Goal: Information Seeking & Learning: Learn about a topic

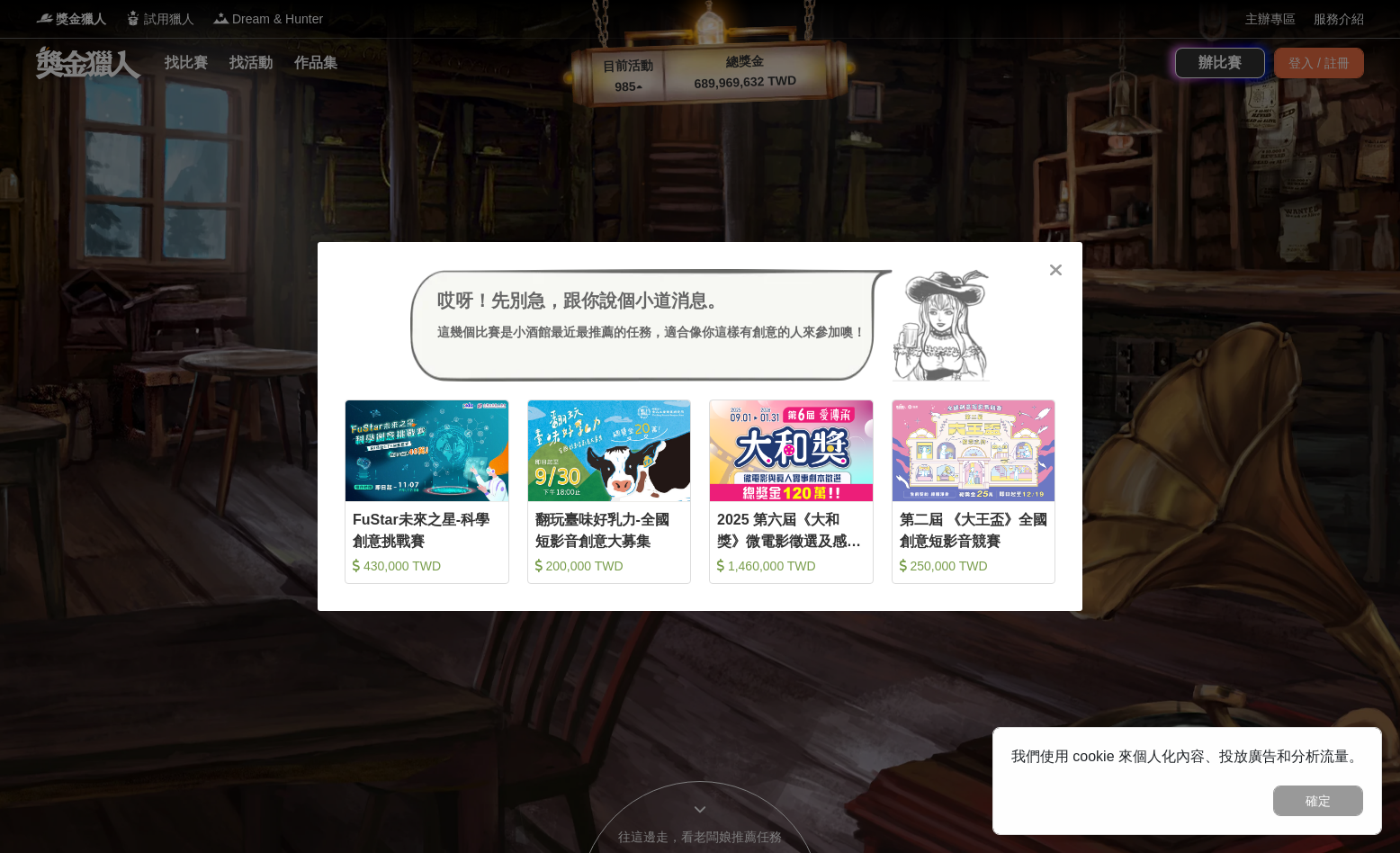
drag, startPoint x: 1336, startPoint y: 803, endPoint x: 1107, endPoint y: 343, distance: 513.8
click at [1335, 801] on button "確定" at bounding box center [1318, 800] width 90 height 31
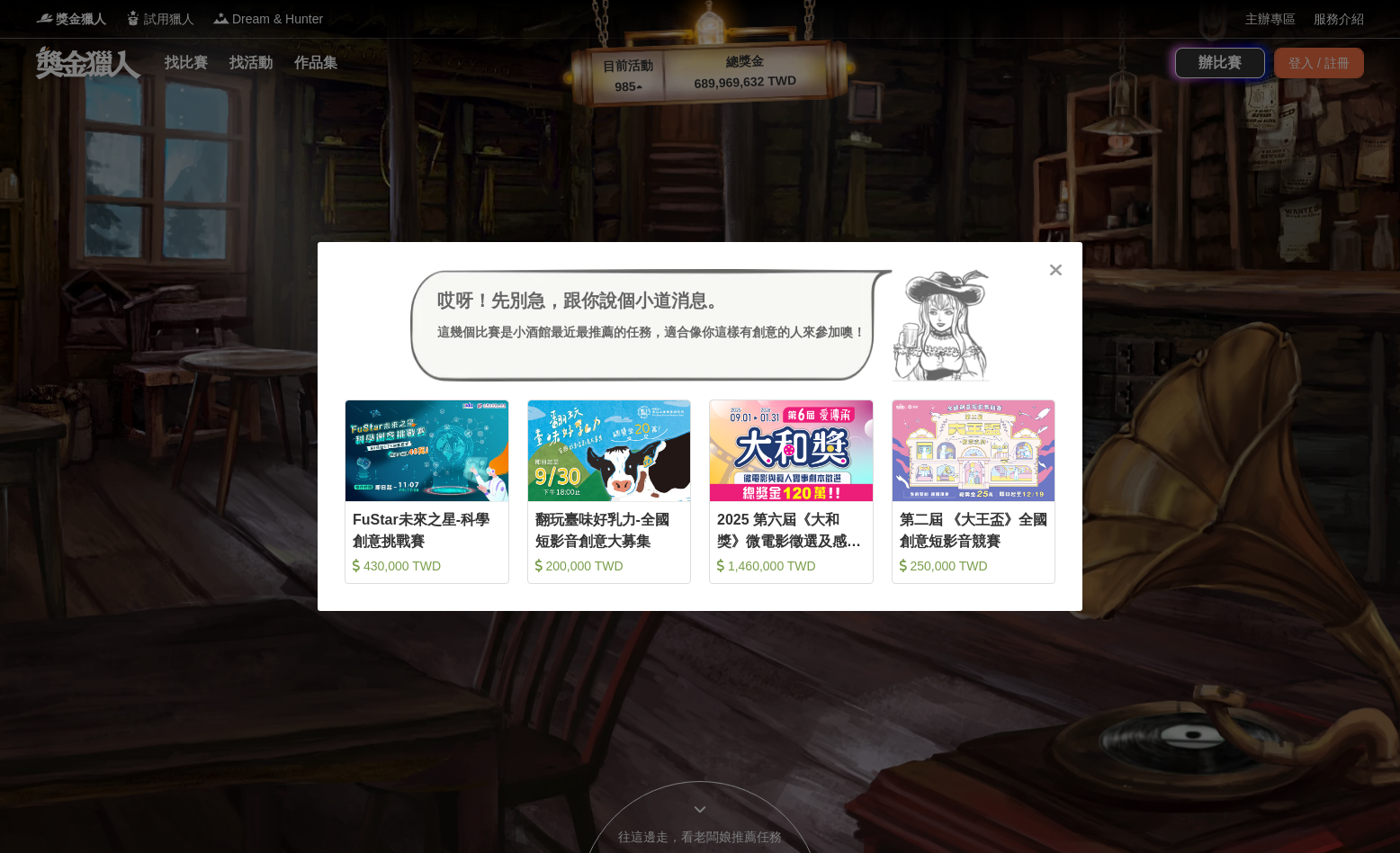
click at [1058, 267] on icon at bounding box center [1056, 269] width 13 height 18
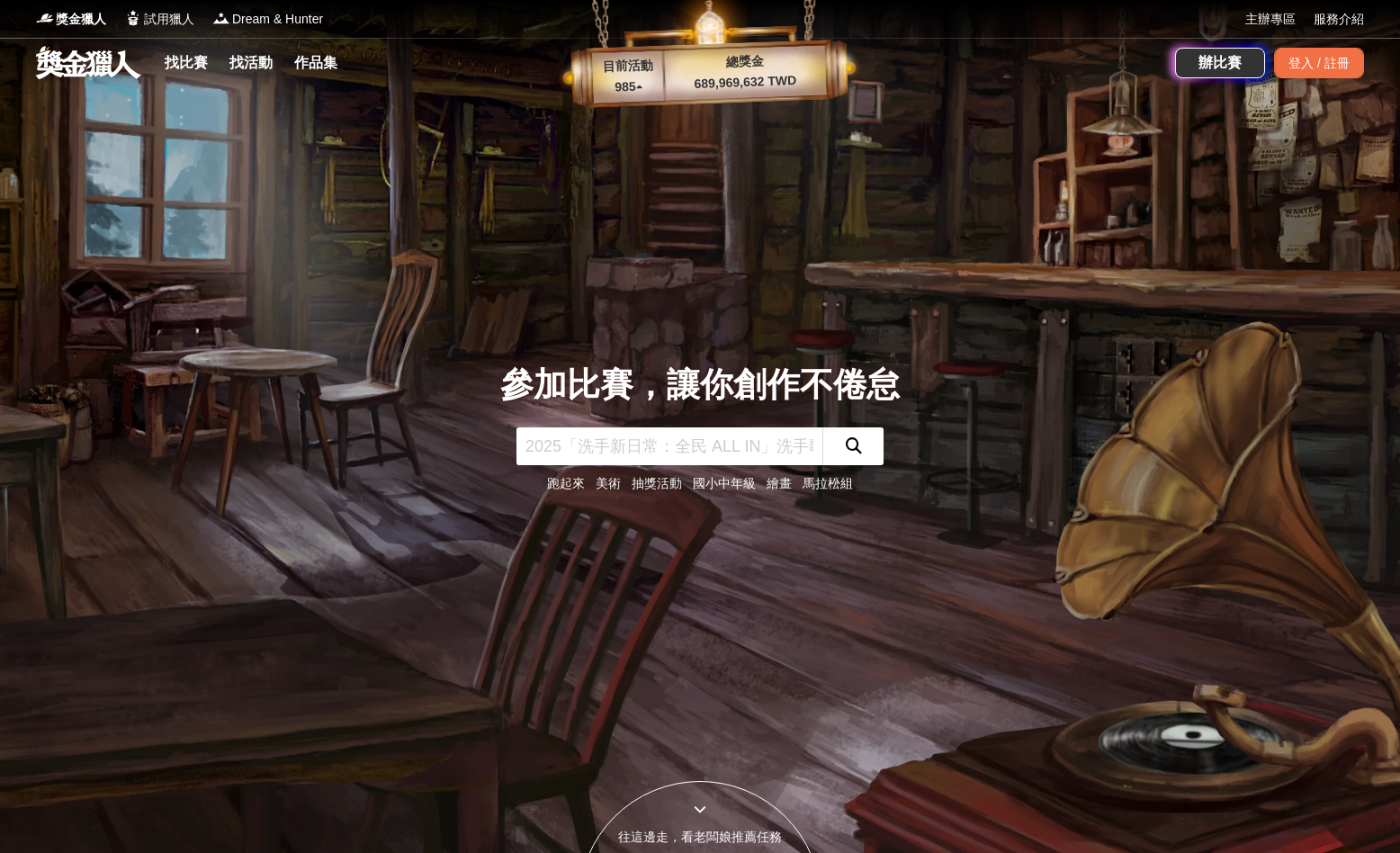
click at [784, 482] on link "繪畫" at bounding box center [779, 482] width 25 height 14
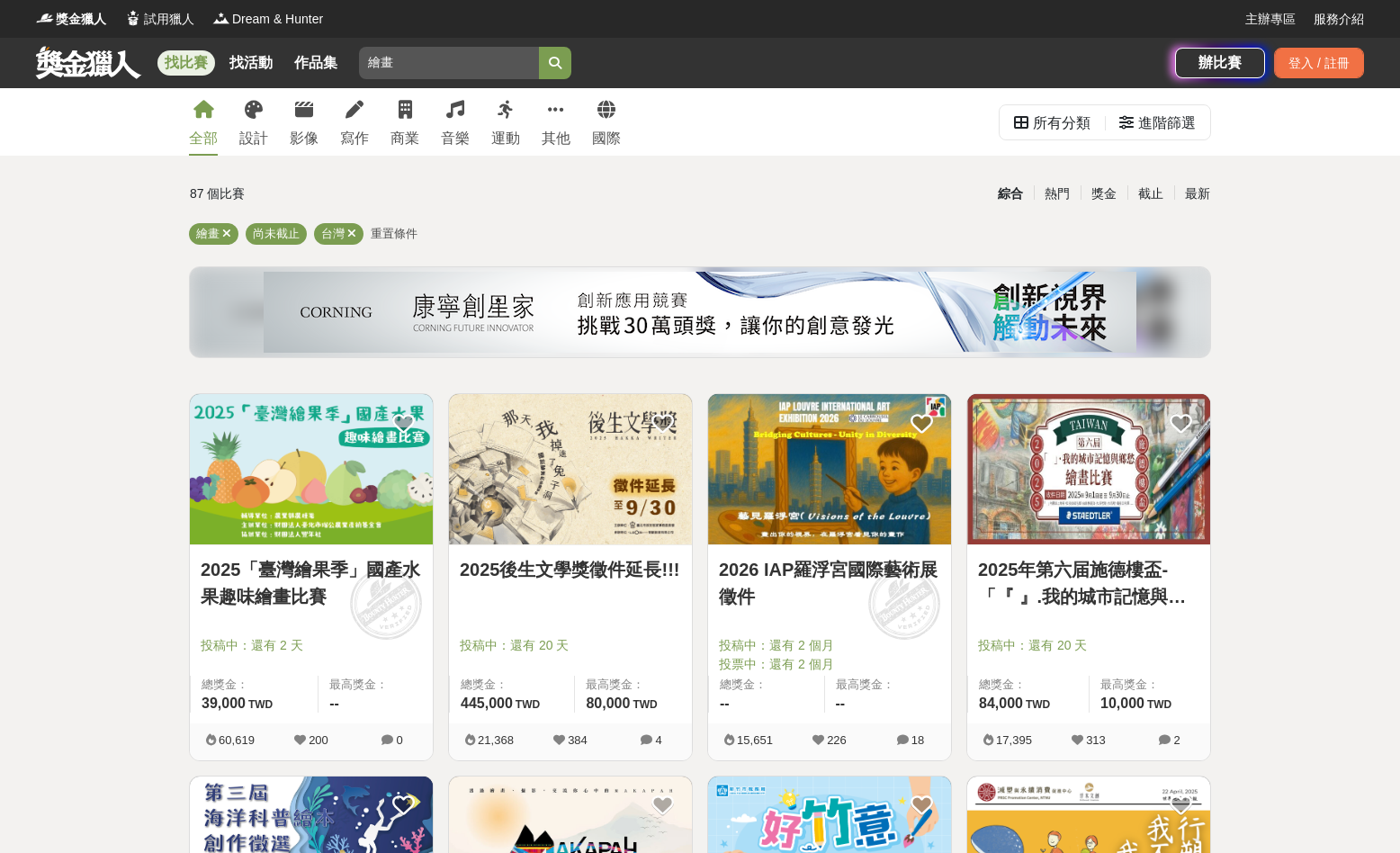
click at [875, 566] on link "2026 IAP羅浮宮國際藝術展徵件" at bounding box center [830, 583] width 222 height 54
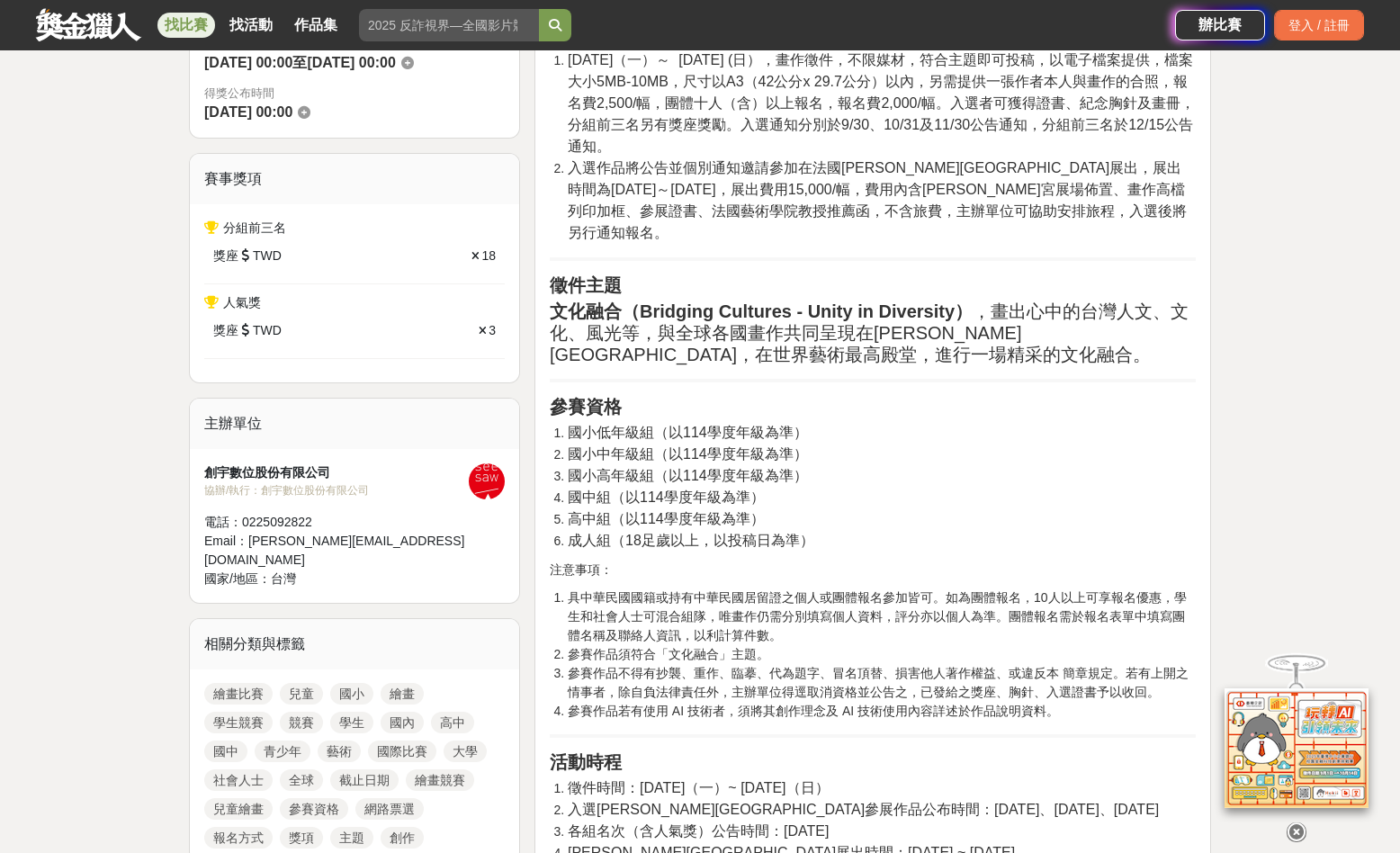
scroll to position [878, 0]
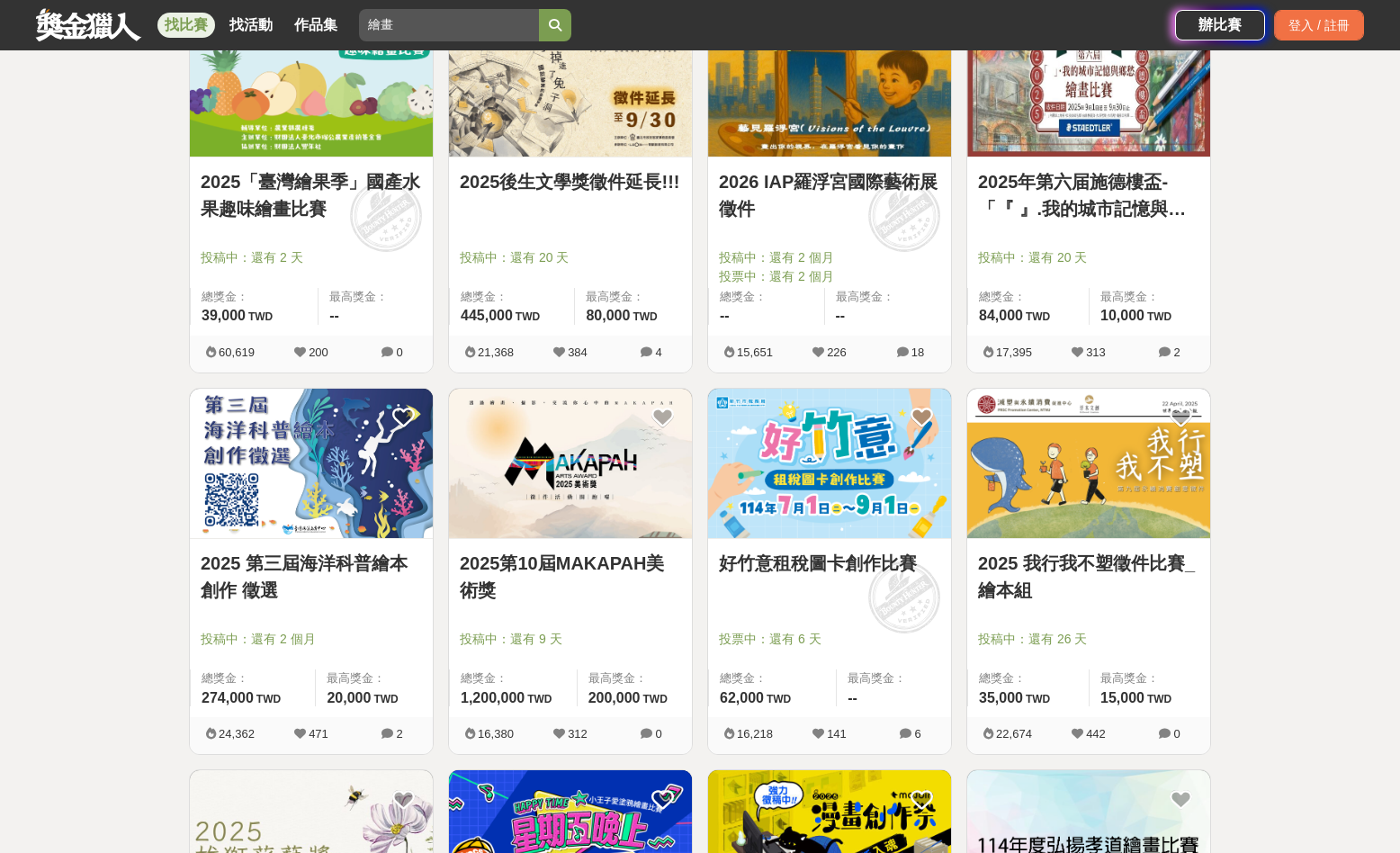
scroll to position [402, 0]
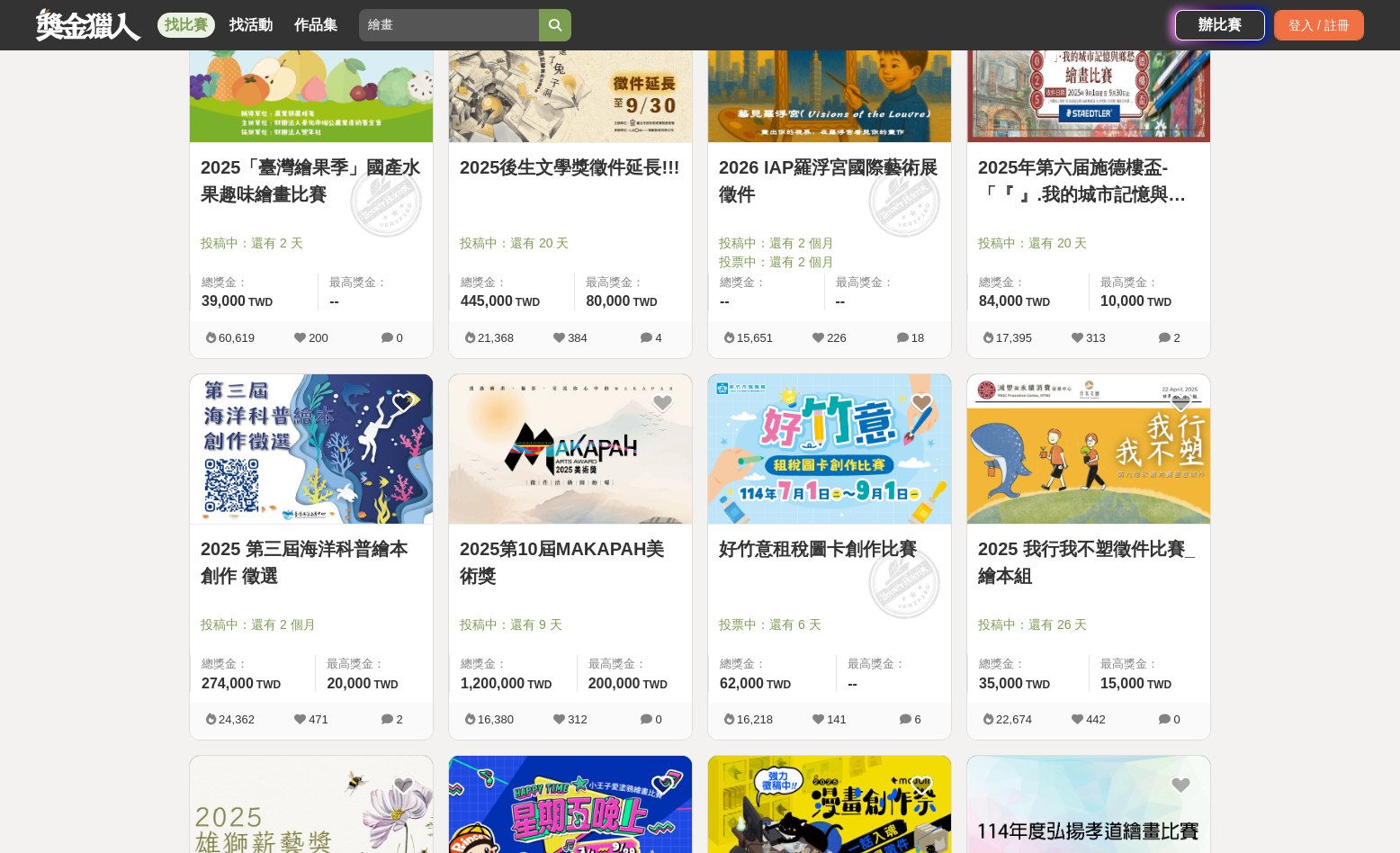
click at [632, 549] on link "2025第10屆MAKAPAH美術獎" at bounding box center [571, 562] width 222 height 54
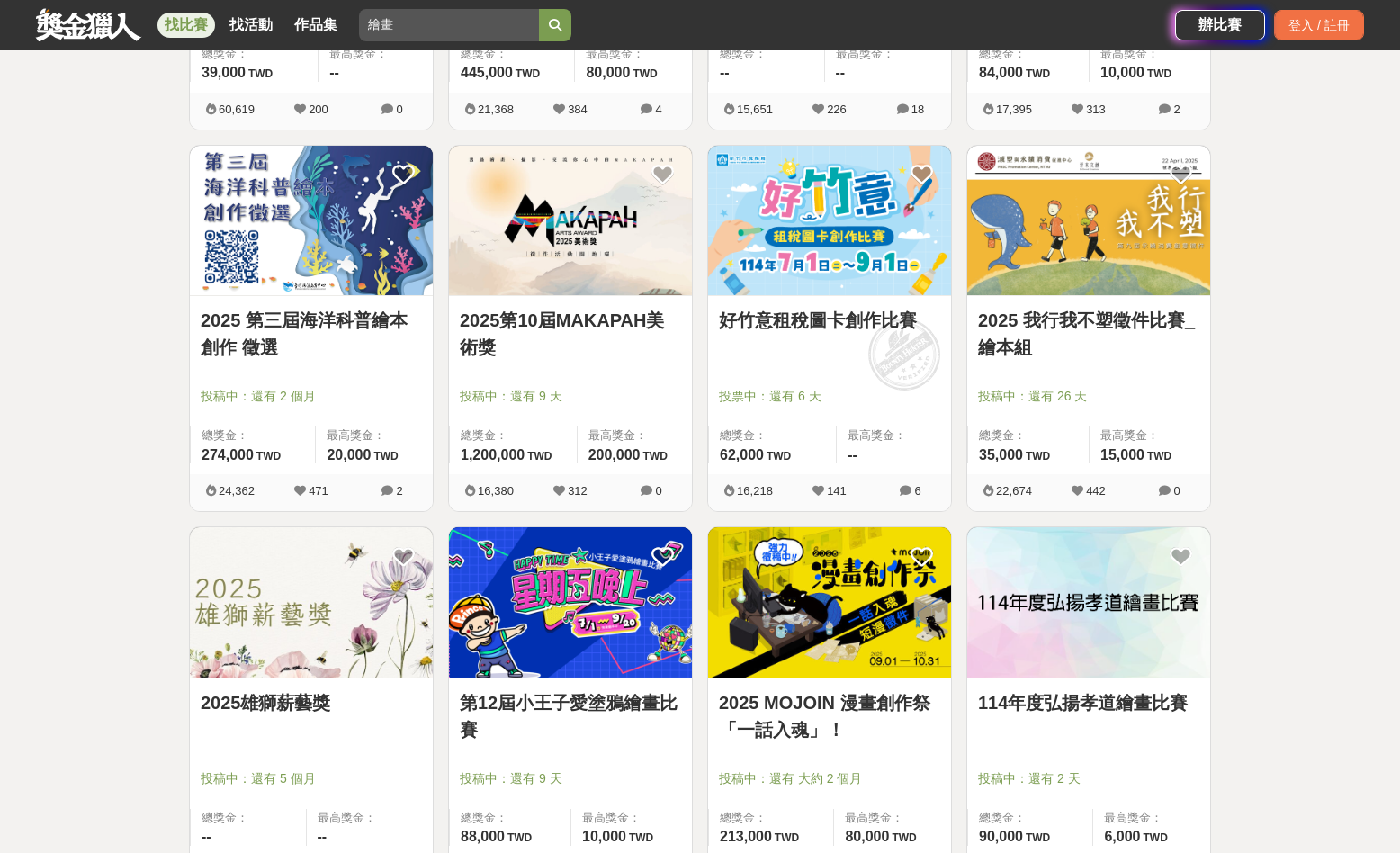
scroll to position [633, 0]
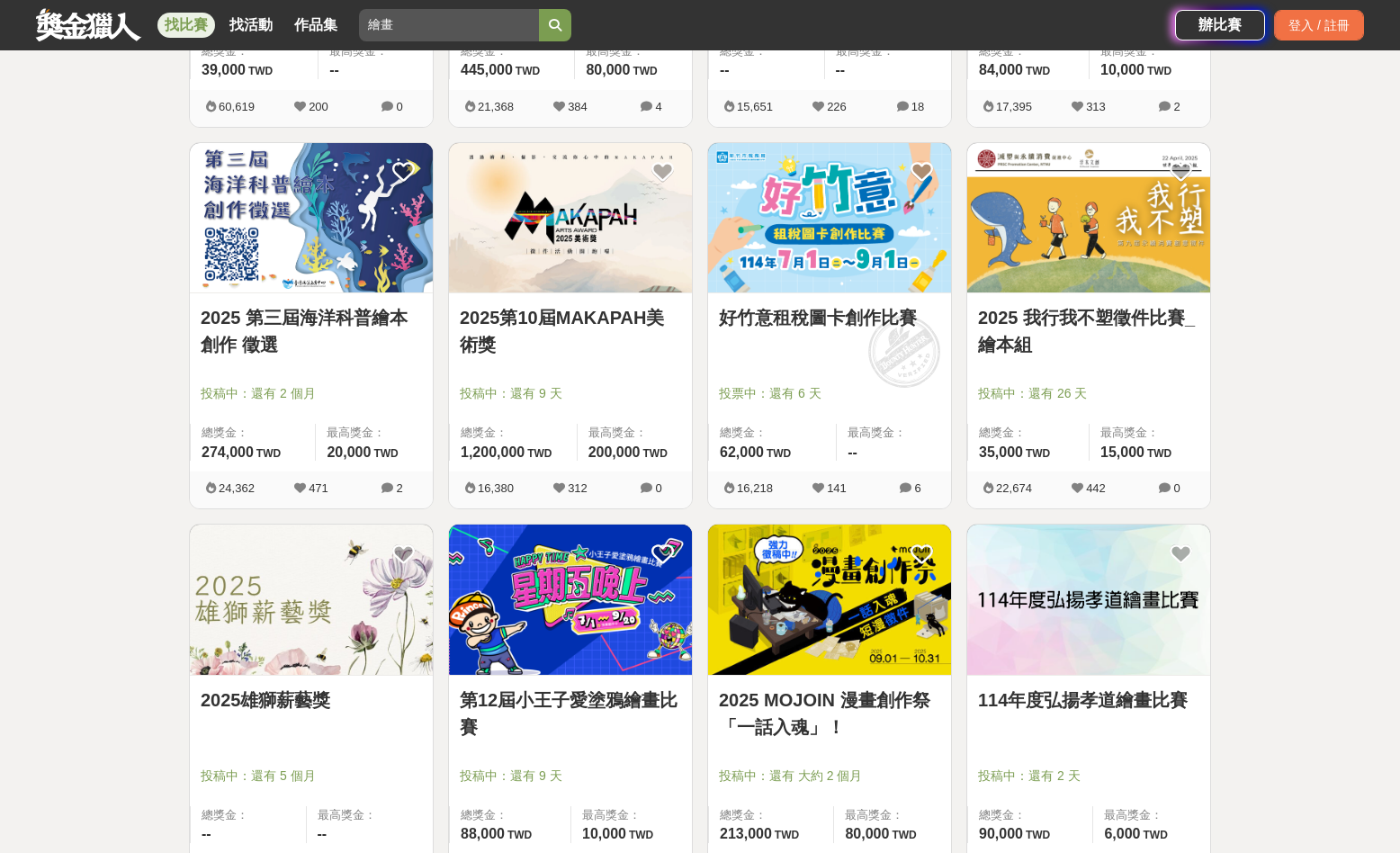
click at [274, 703] on link "2025雄獅薪藝獎" at bounding box center [311, 699] width 222 height 27
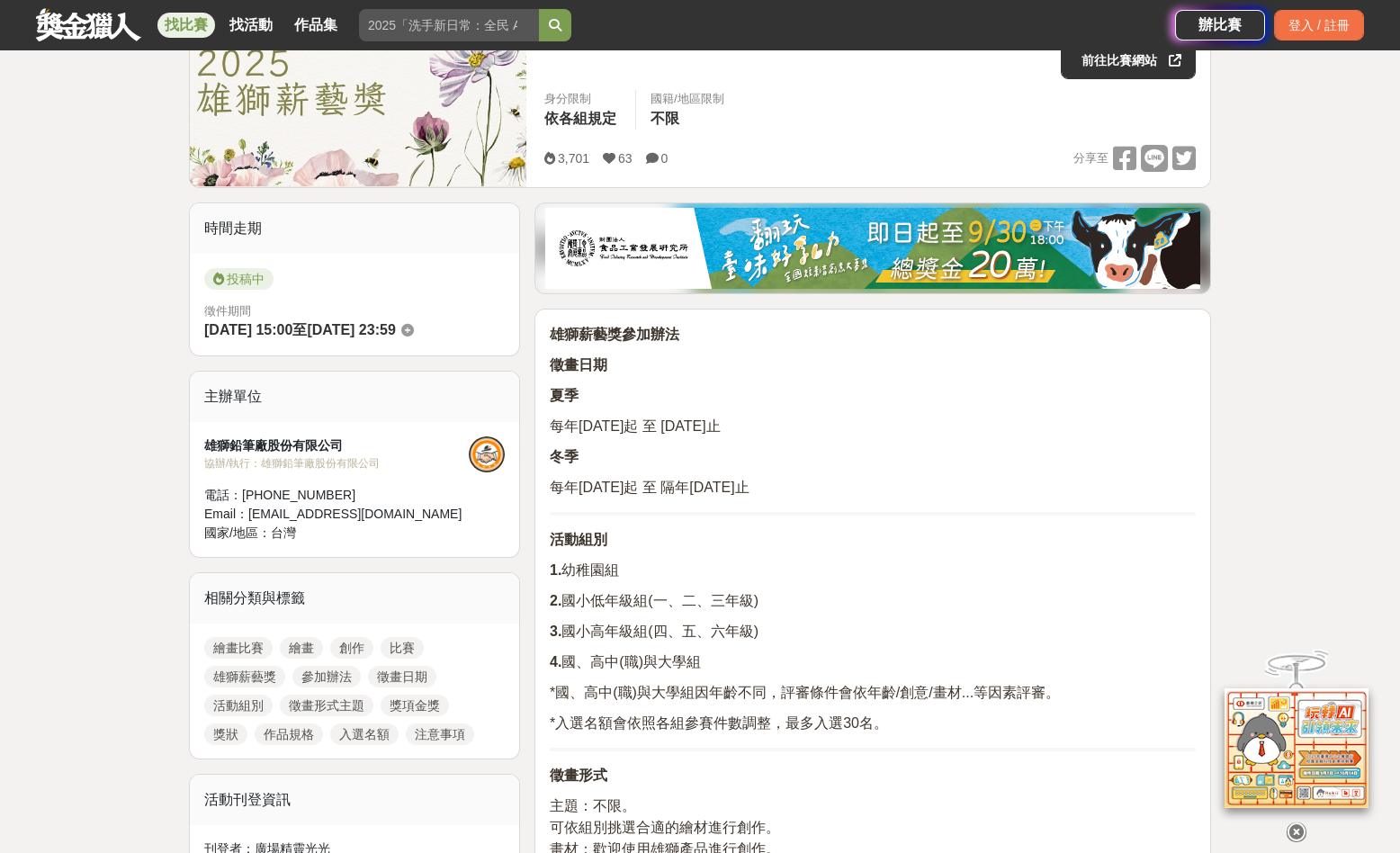
scroll to position [376, 0]
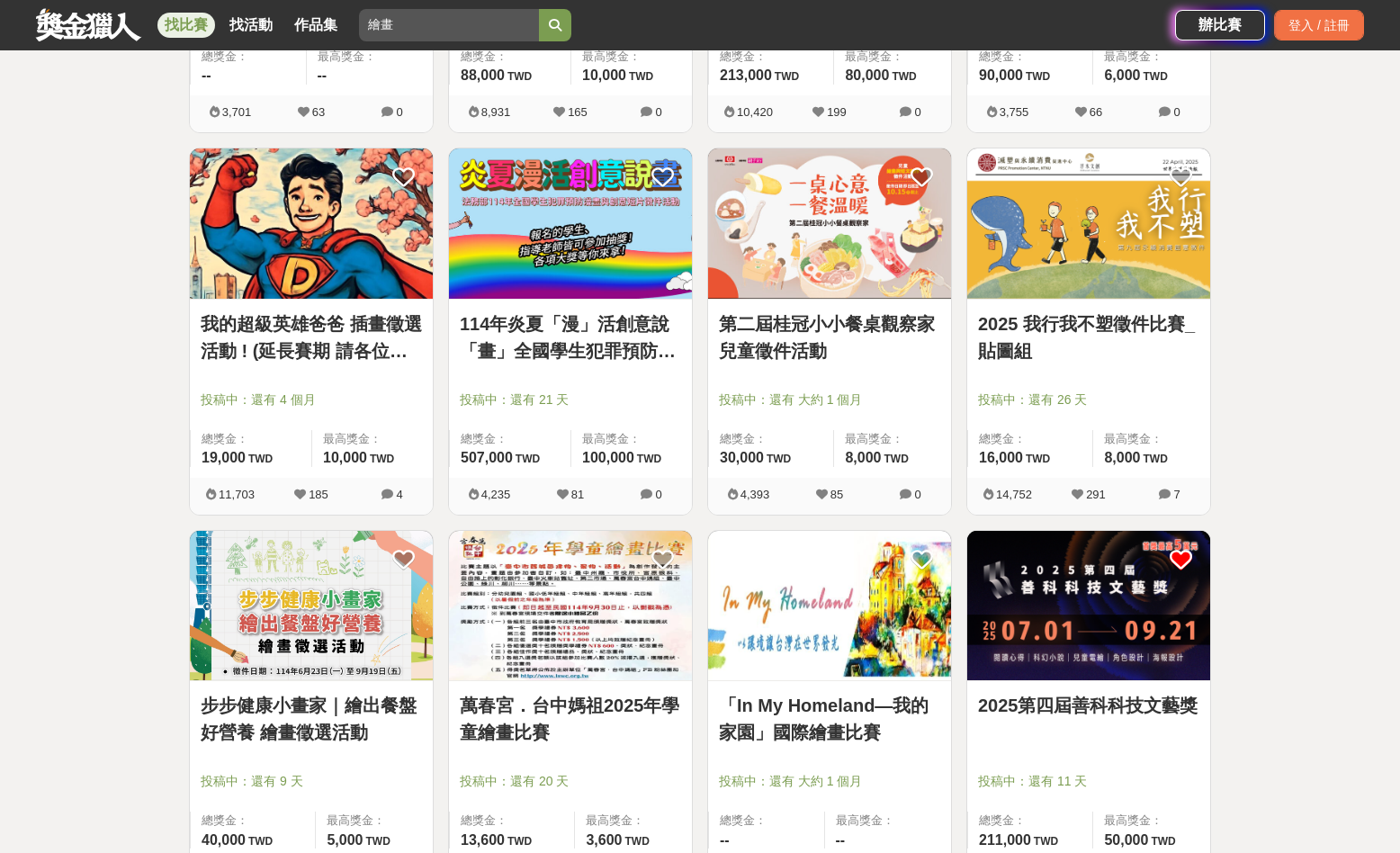
scroll to position [1394, 0]
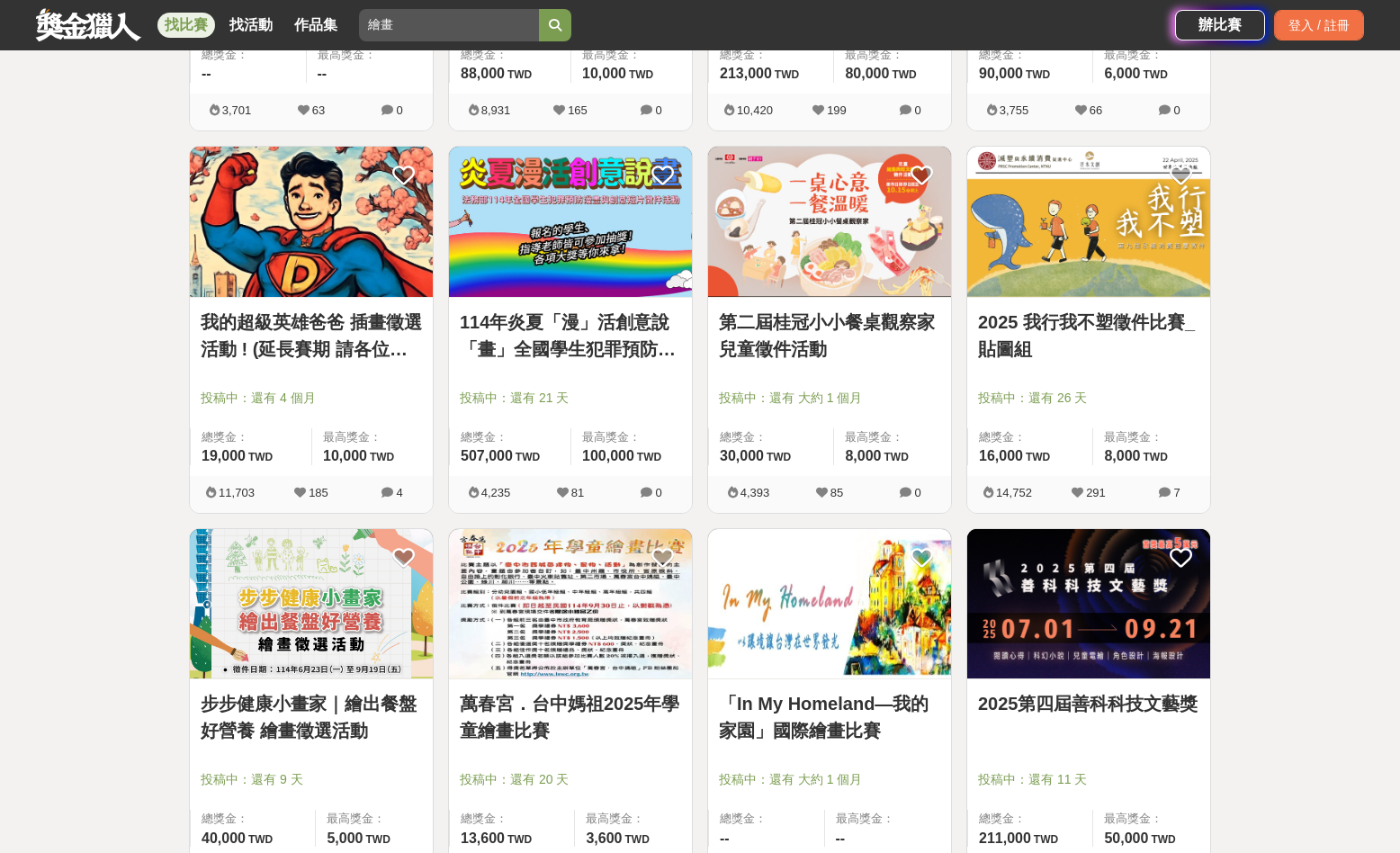
click at [1177, 678] on img at bounding box center [1089, 603] width 243 height 150
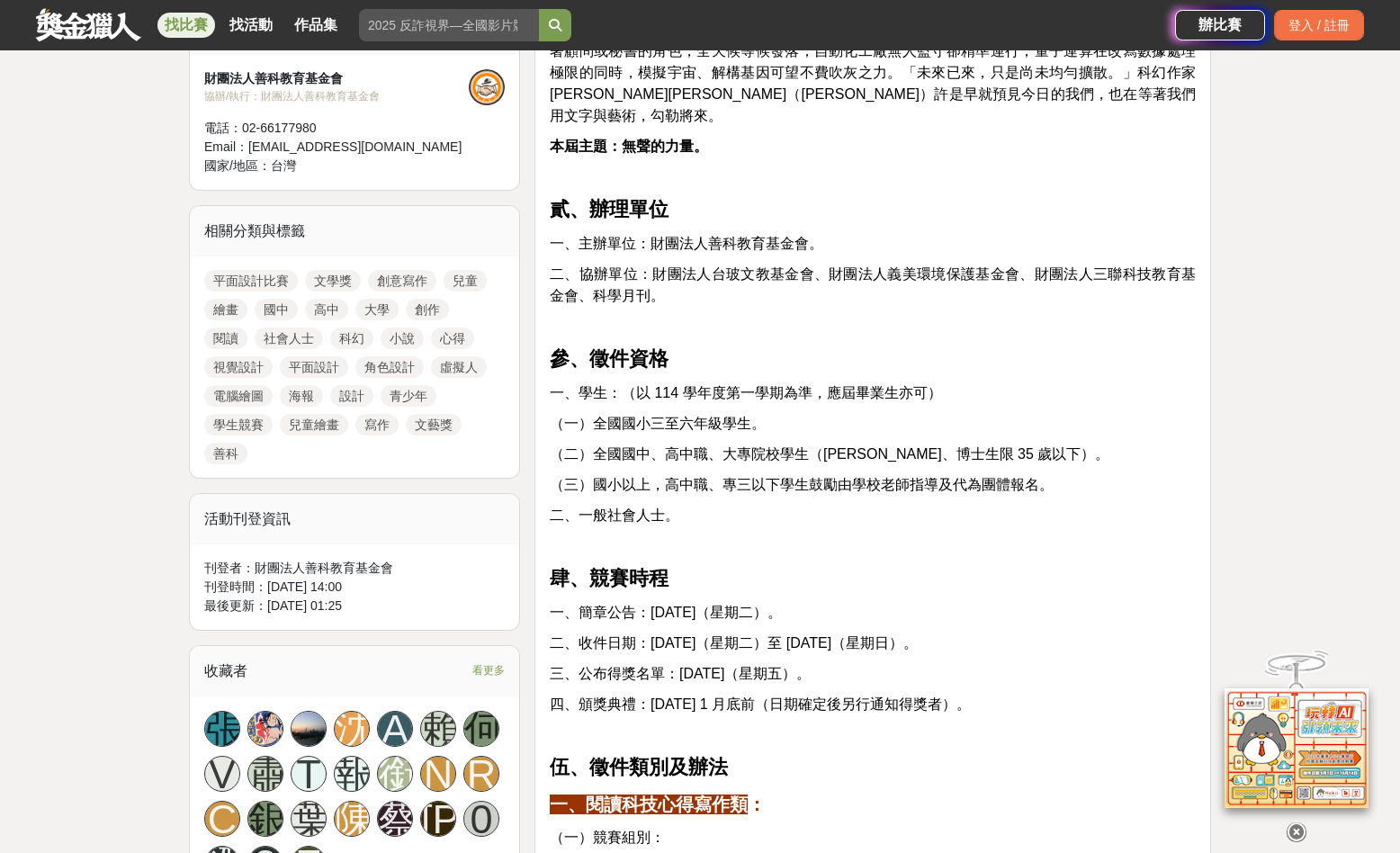
scroll to position [727, 0]
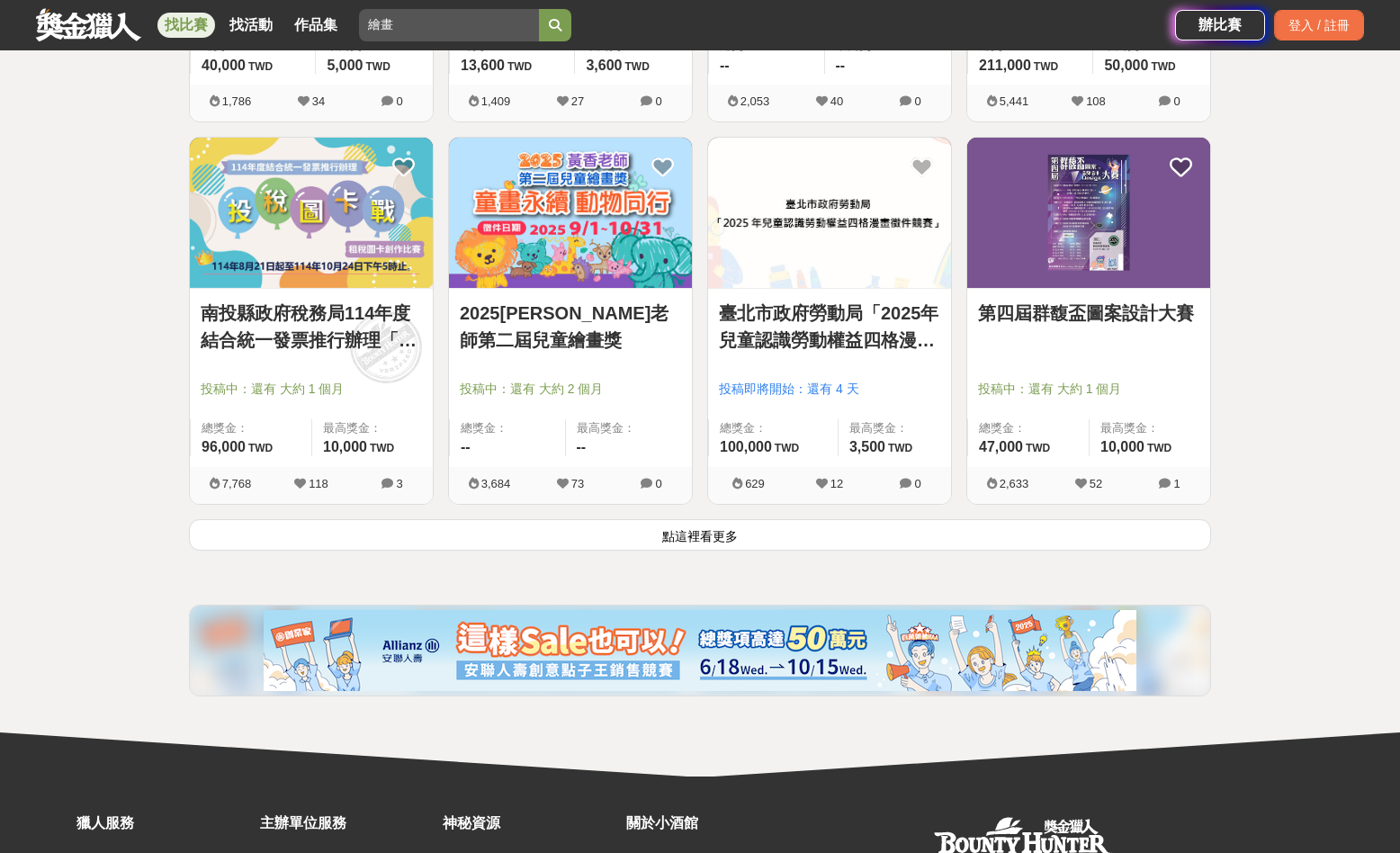
scroll to position [2163, 0]
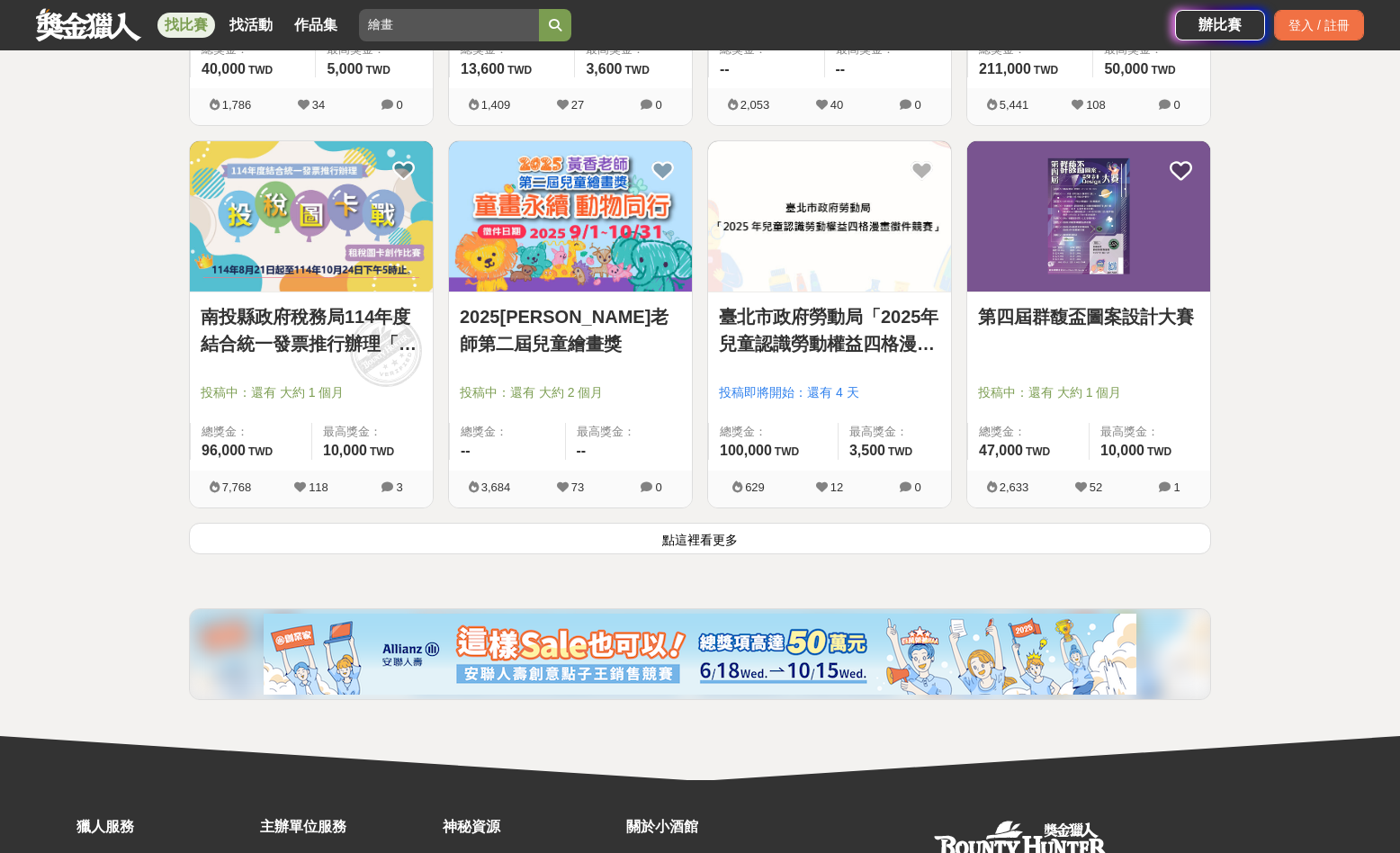
click at [703, 545] on button "點這裡看更多" at bounding box center [700, 538] width 1023 height 32
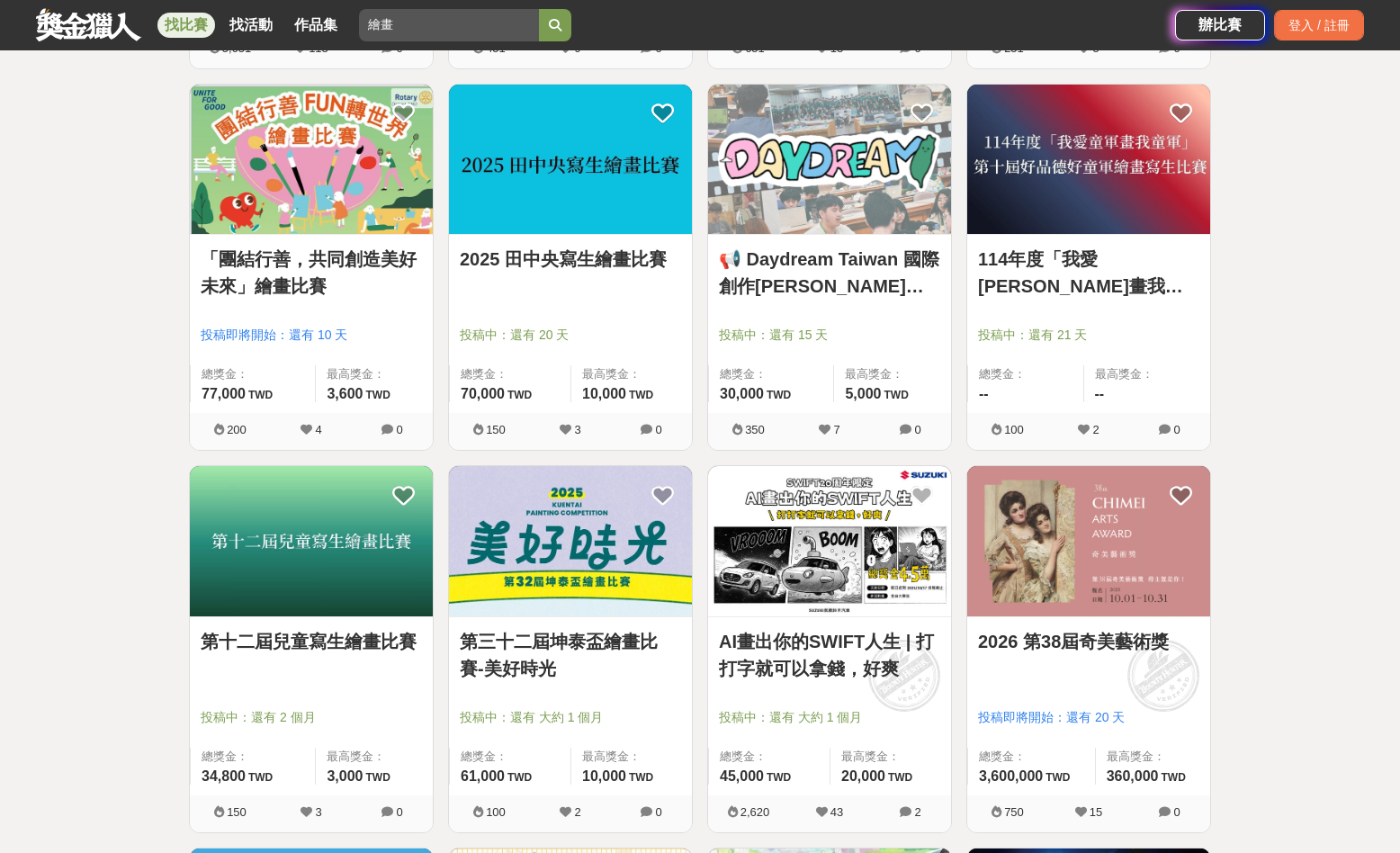
scroll to position [3746, 0]
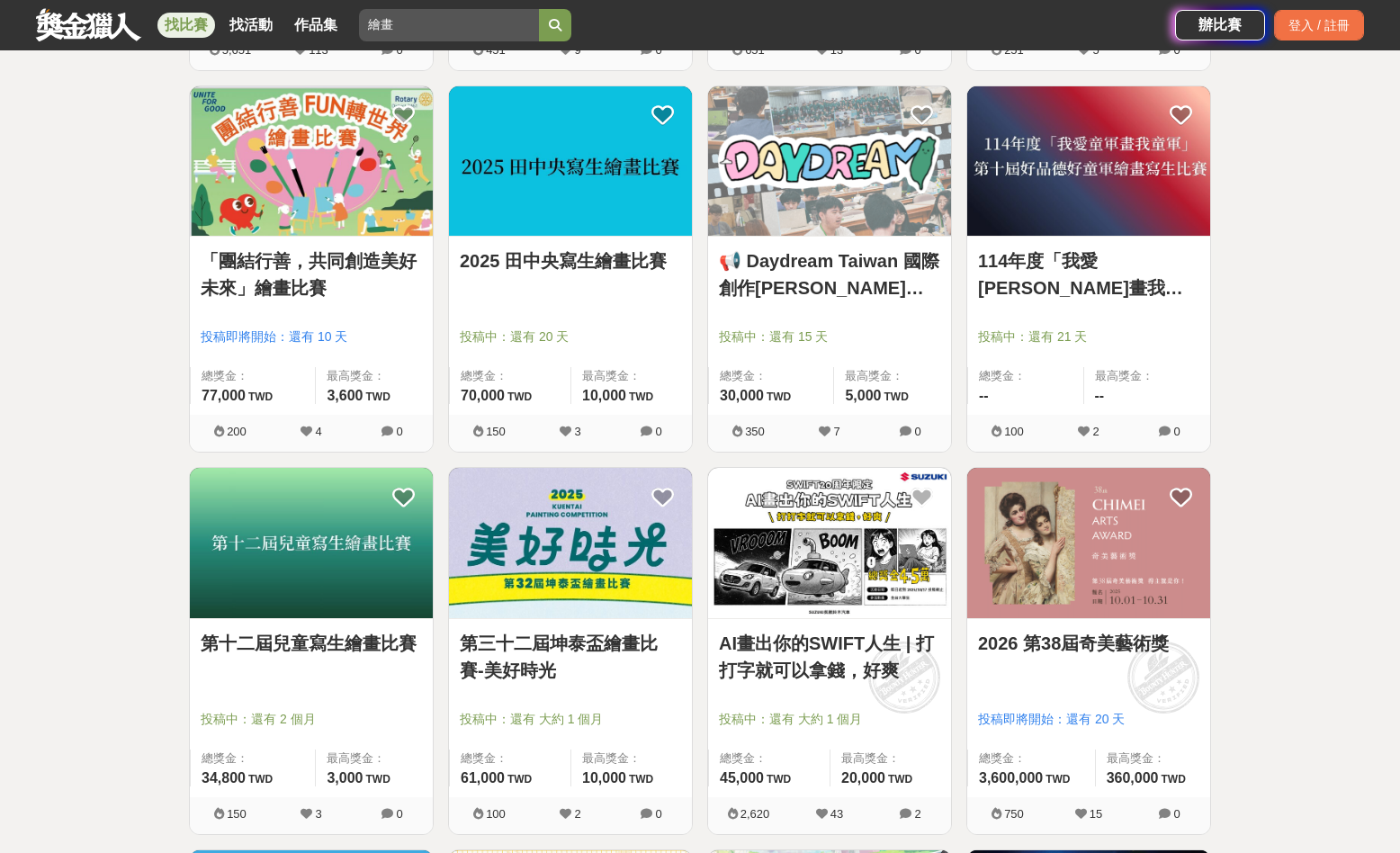
click at [1099, 649] on link "2026 第38屆奇美藝術獎" at bounding box center [1089, 643] width 222 height 27
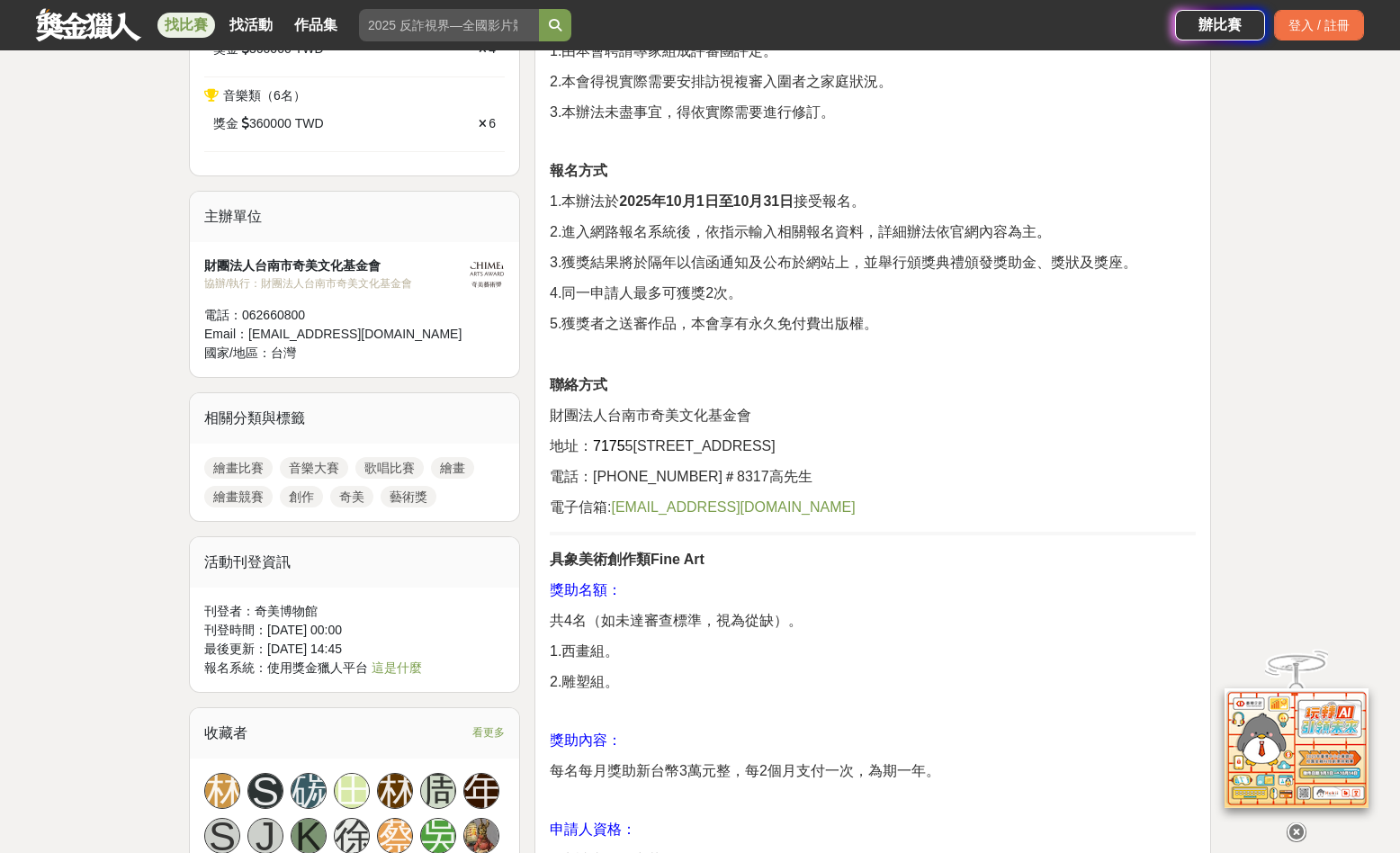
scroll to position [839, 0]
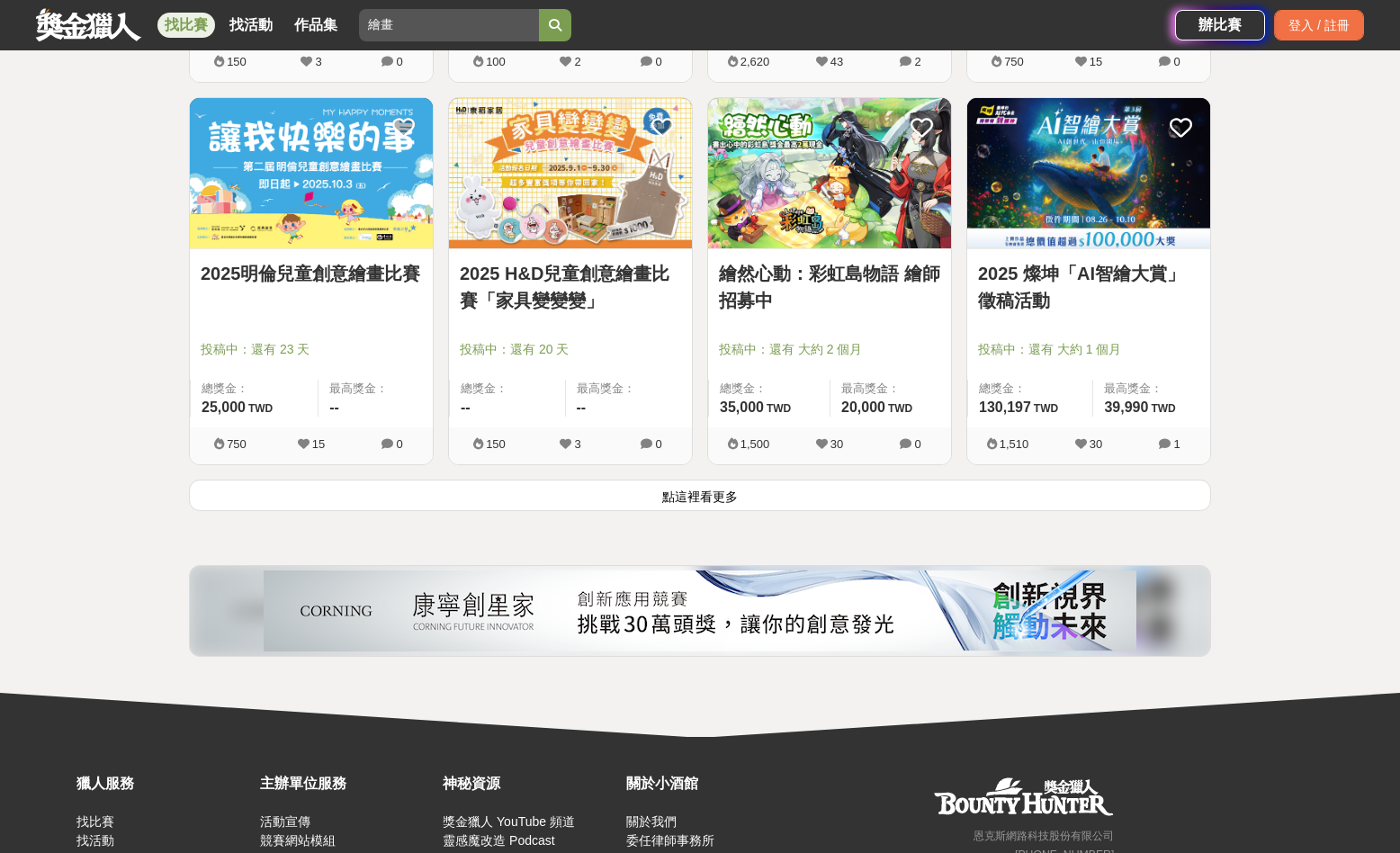
scroll to position [4500, 0]
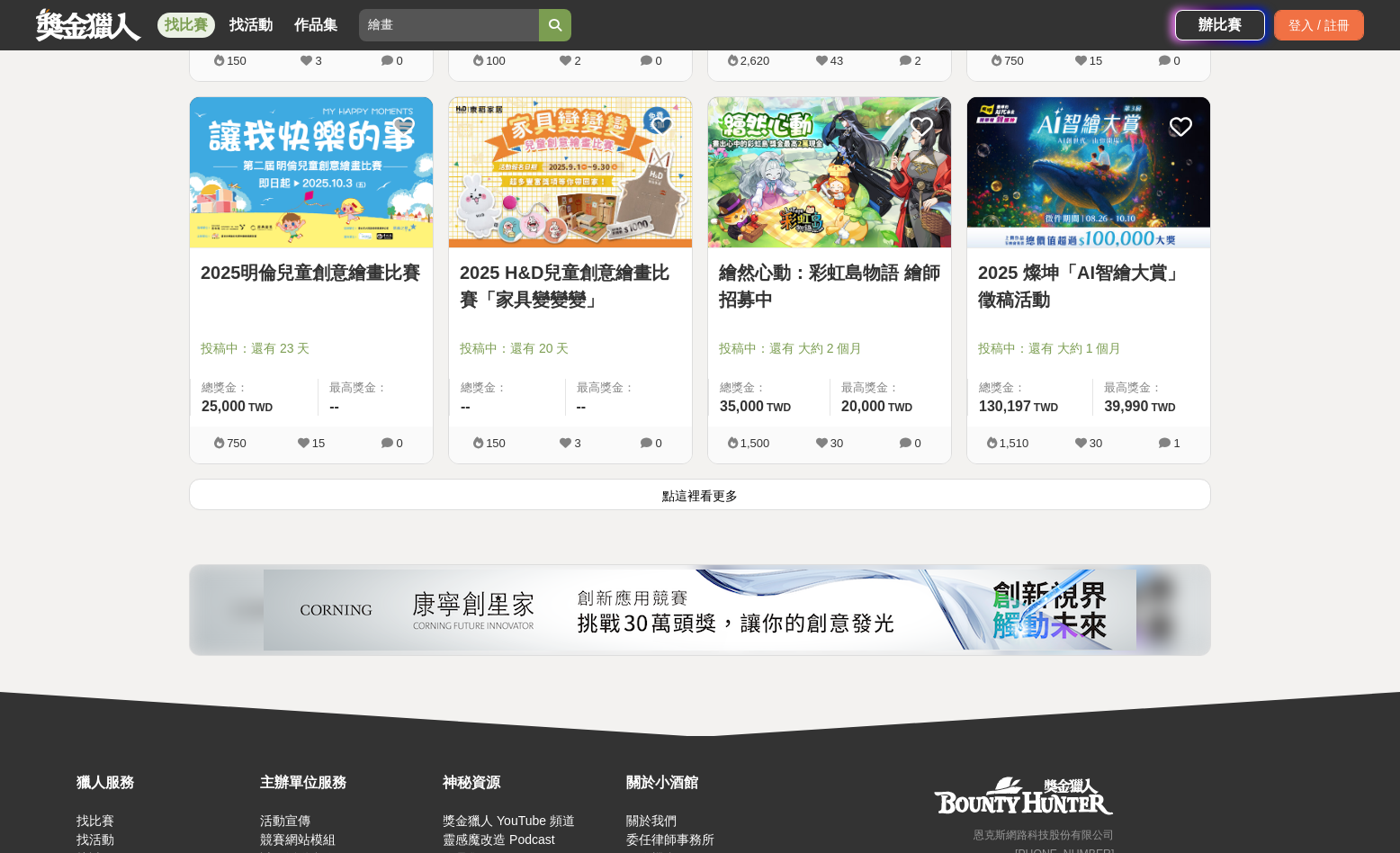
click at [650, 487] on button "點這裡看更多" at bounding box center [700, 494] width 1023 height 32
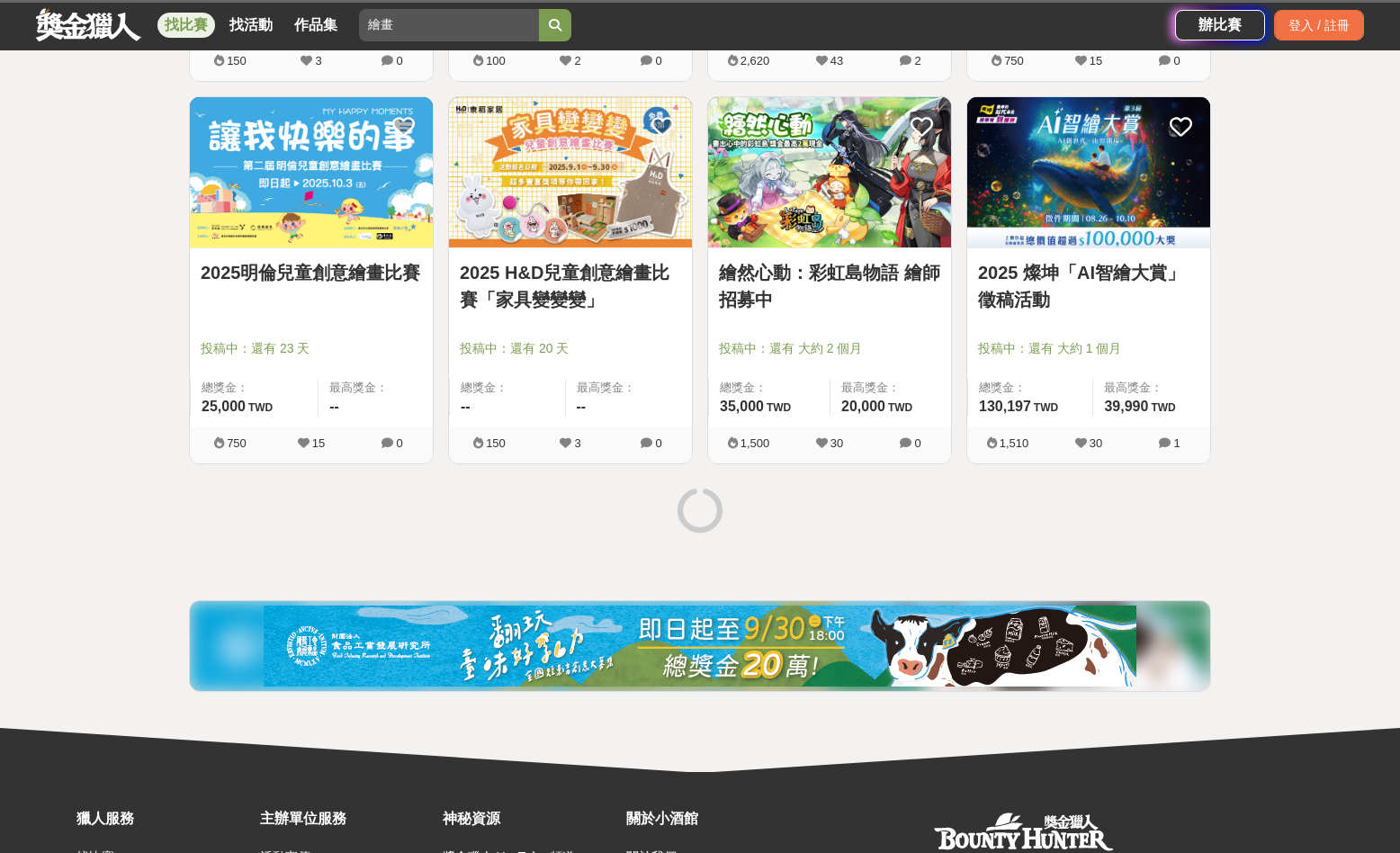
click at [675, 497] on div at bounding box center [700, 512] width 1037 height 67
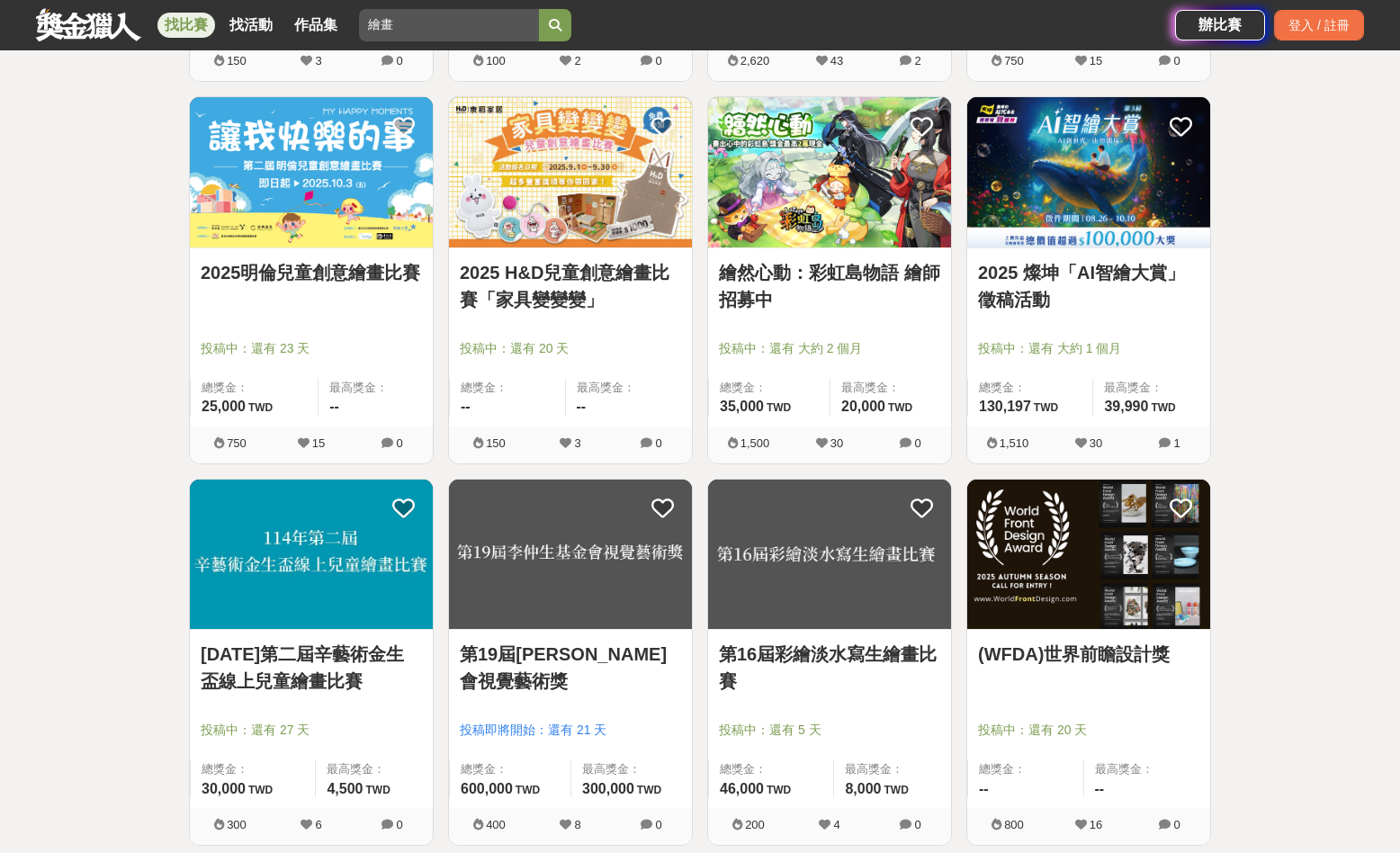
click at [614, 651] on link "第19屆[PERSON_NAME]會視覺藝術獎" at bounding box center [571, 668] width 222 height 54
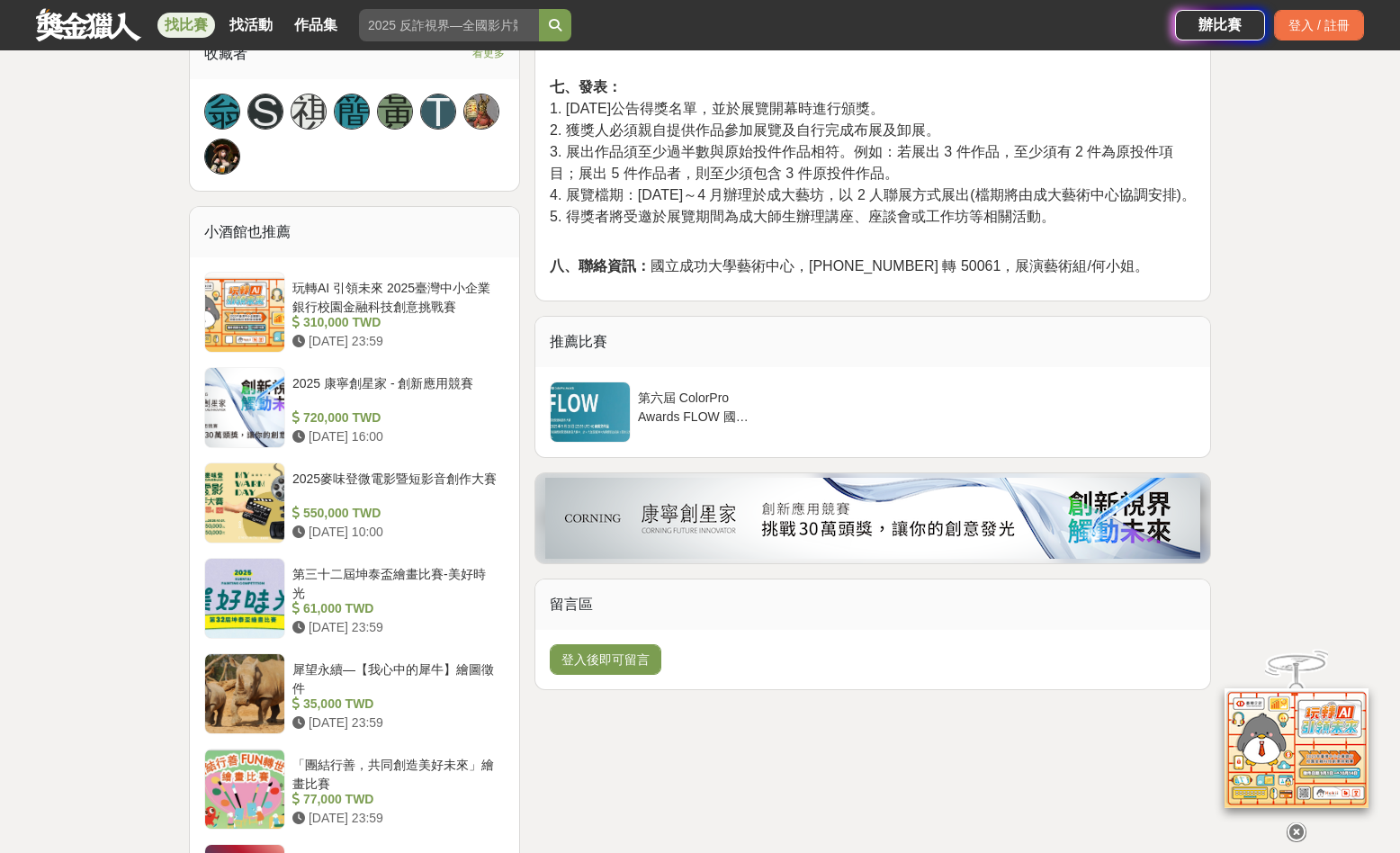
scroll to position [1262, 0]
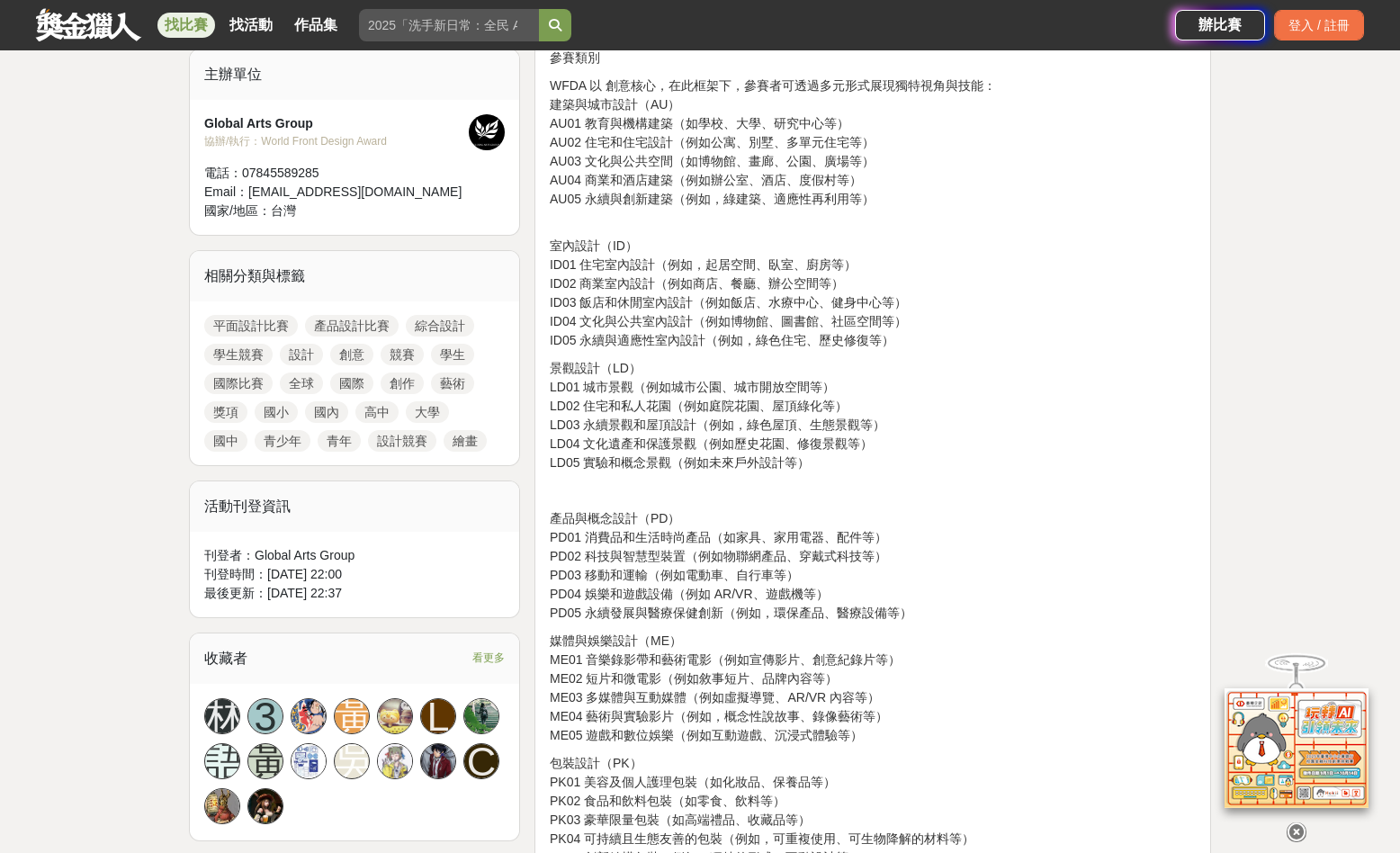
scroll to position [620, 0]
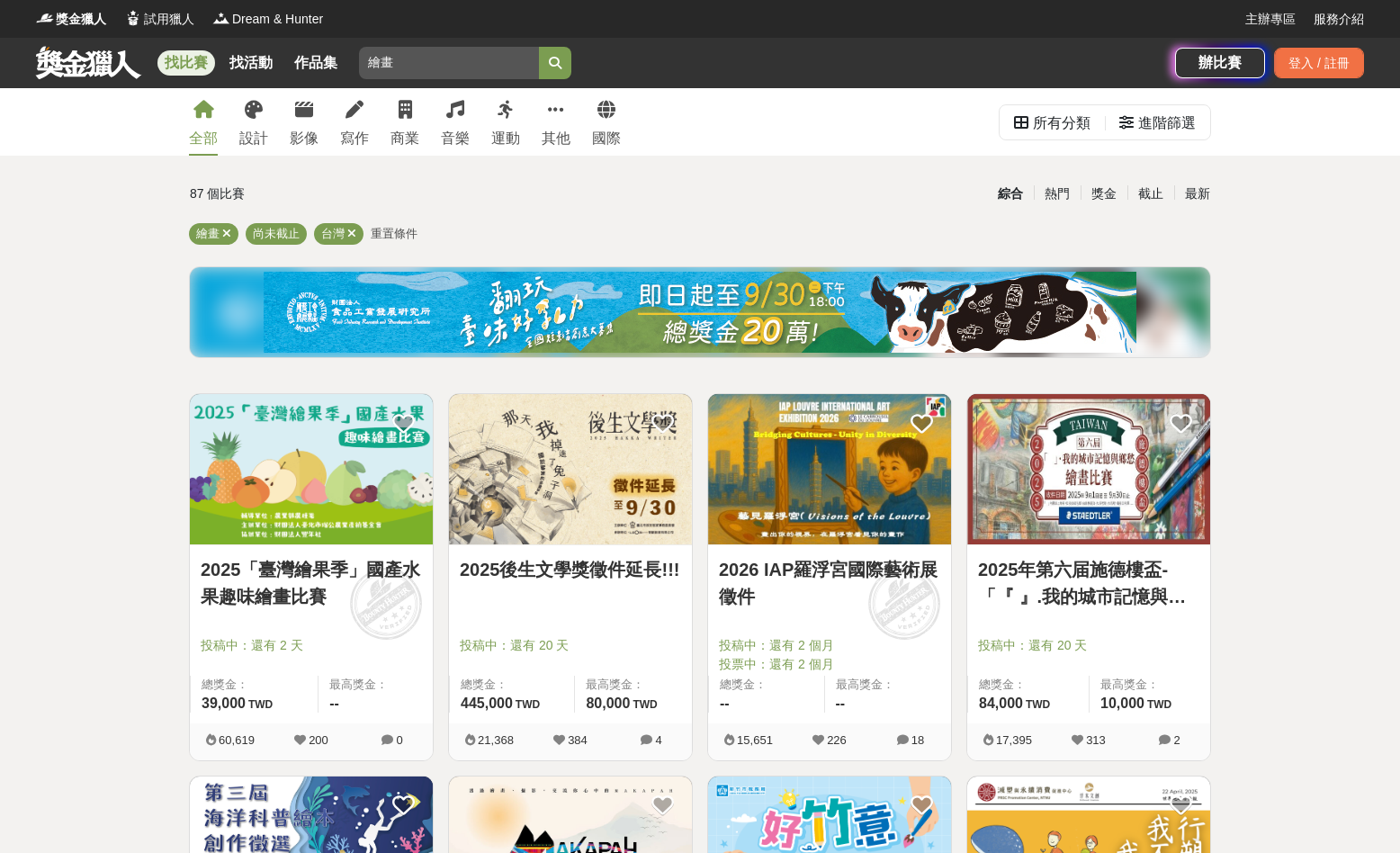
click at [171, 61] on link "找比賽" at bounding box center [186, 62] width 58 height 25
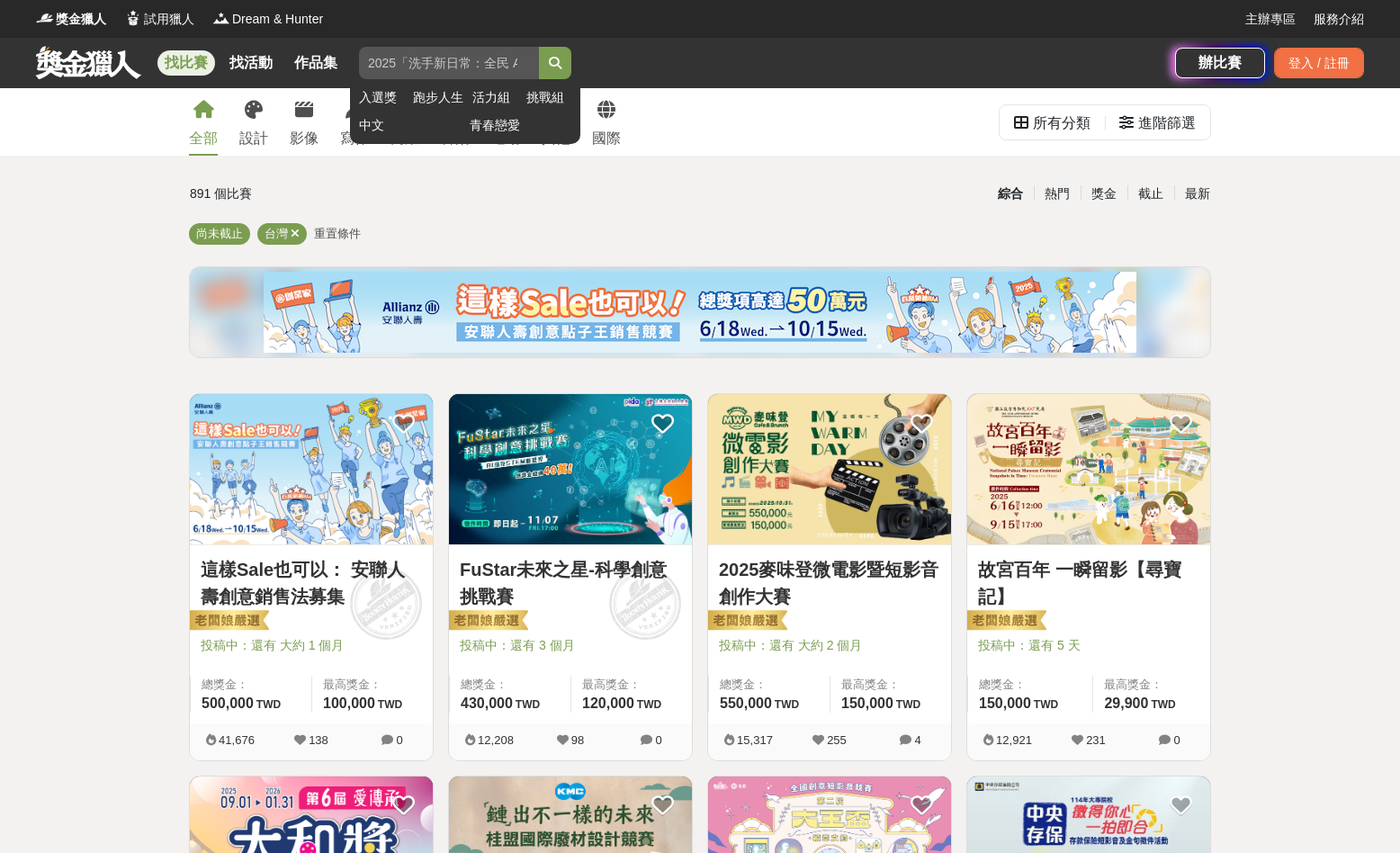
click at [548, 64] on button "submit" at bounding box center [555, 62] width 33 height 33
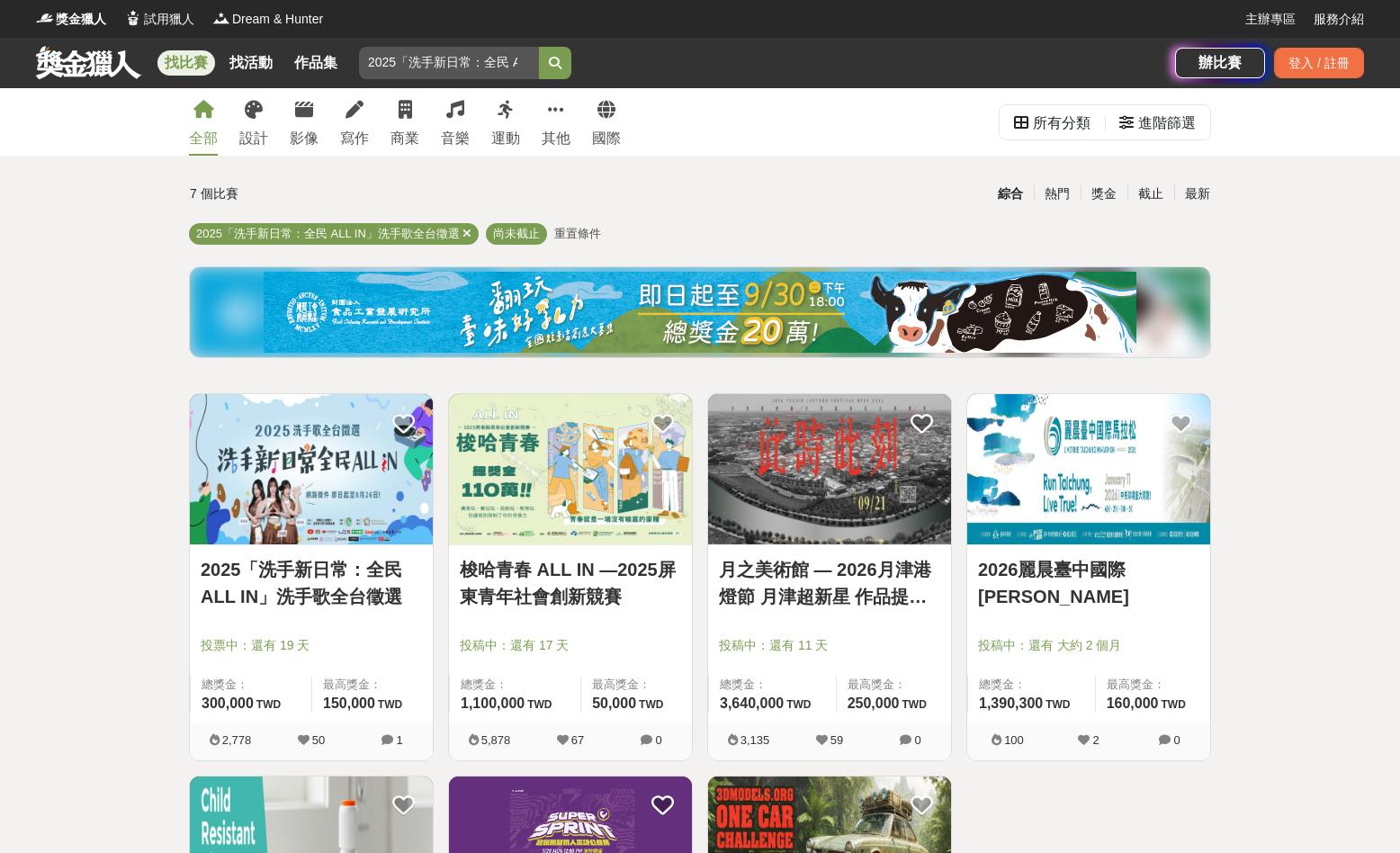
click at [851, 576] on link "月之美術館 — 2026月津港燈節 月津超新星 作品提案徵選計畫 〈OPEN CALL〉" at bounding box center [830, 583] width 222 height 54
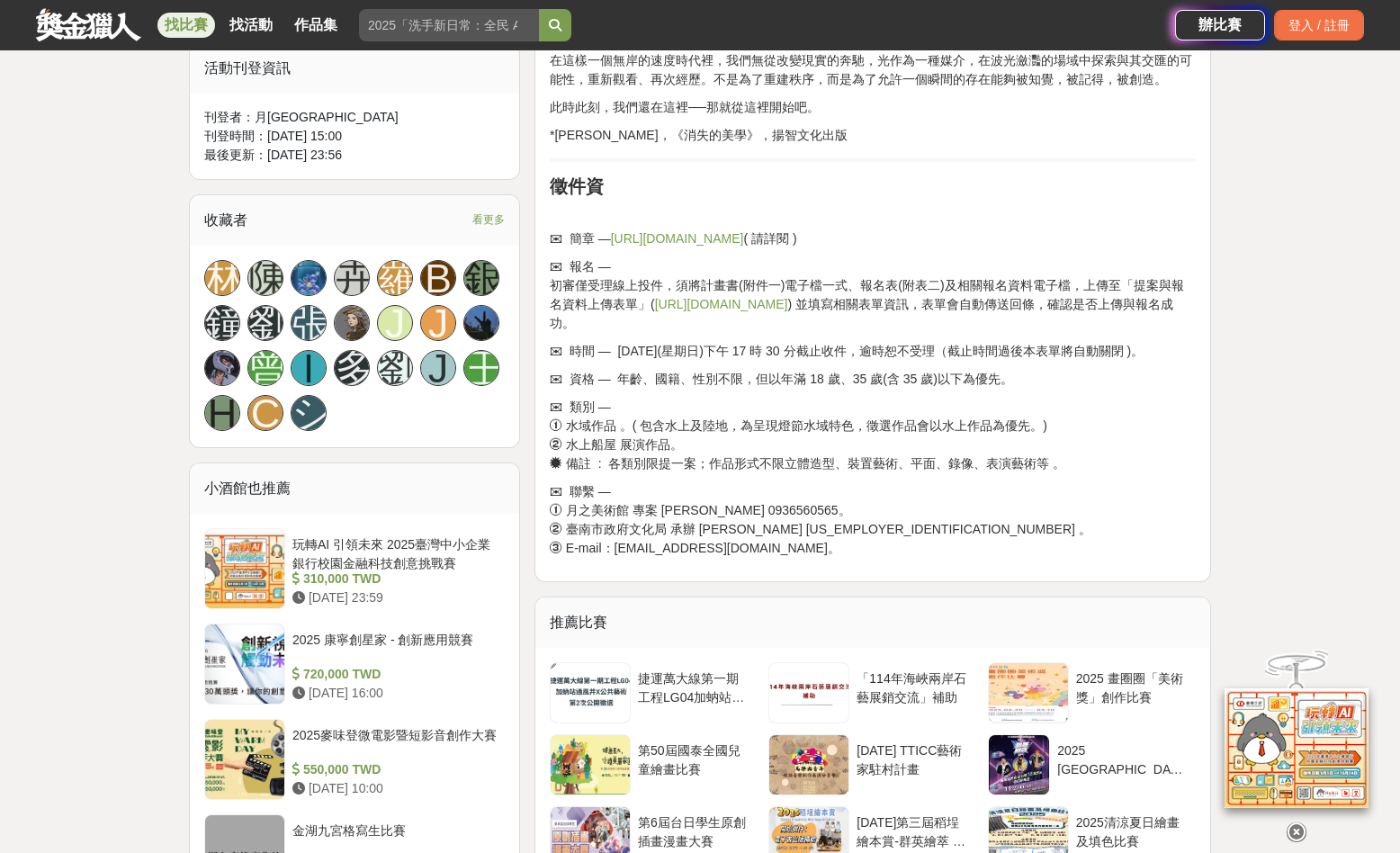
scroll to position [996, 0]
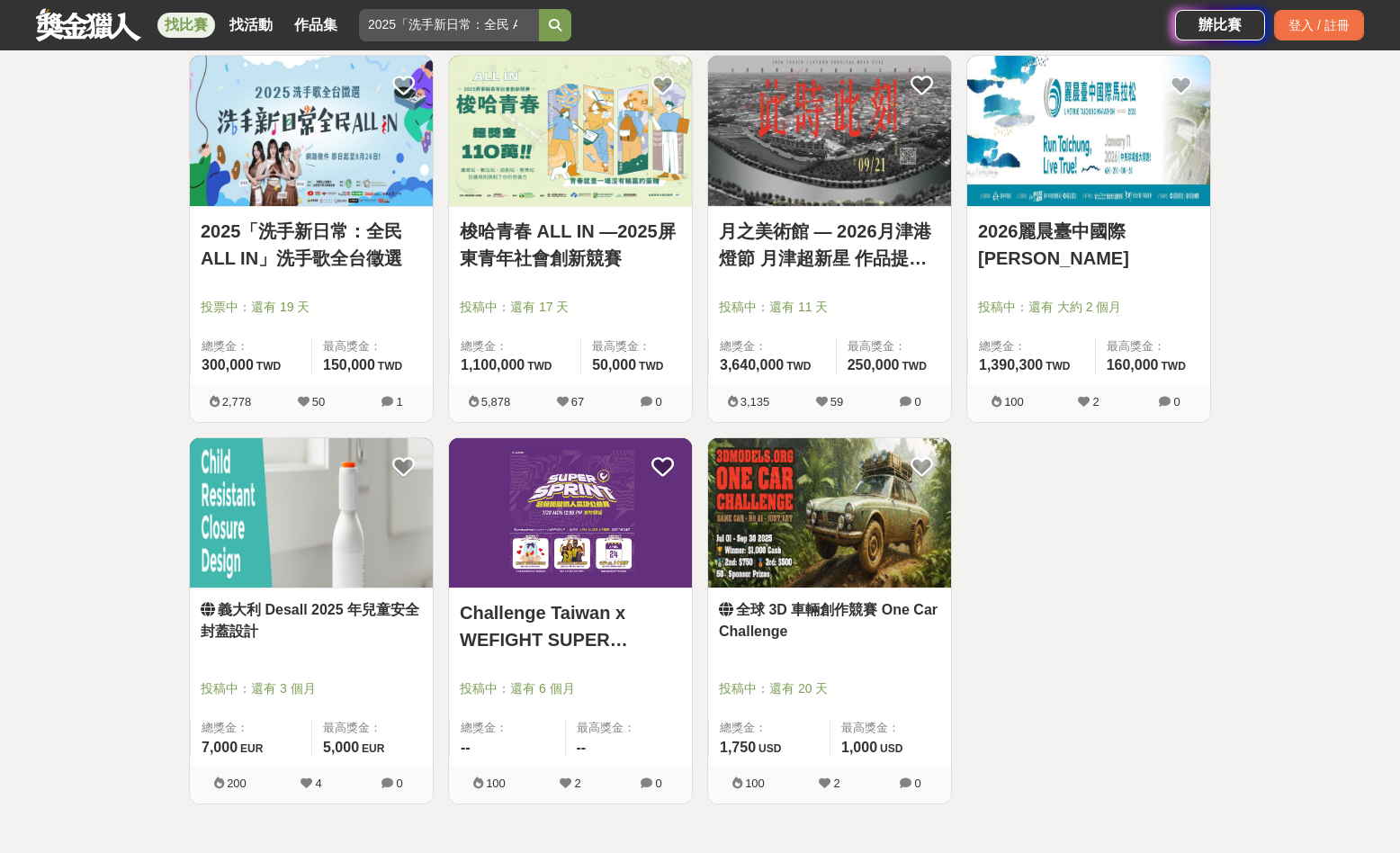
scroll to position [339, 0]
click at [878, 560] on img at bounding box center [829, 512] width 243 height 150
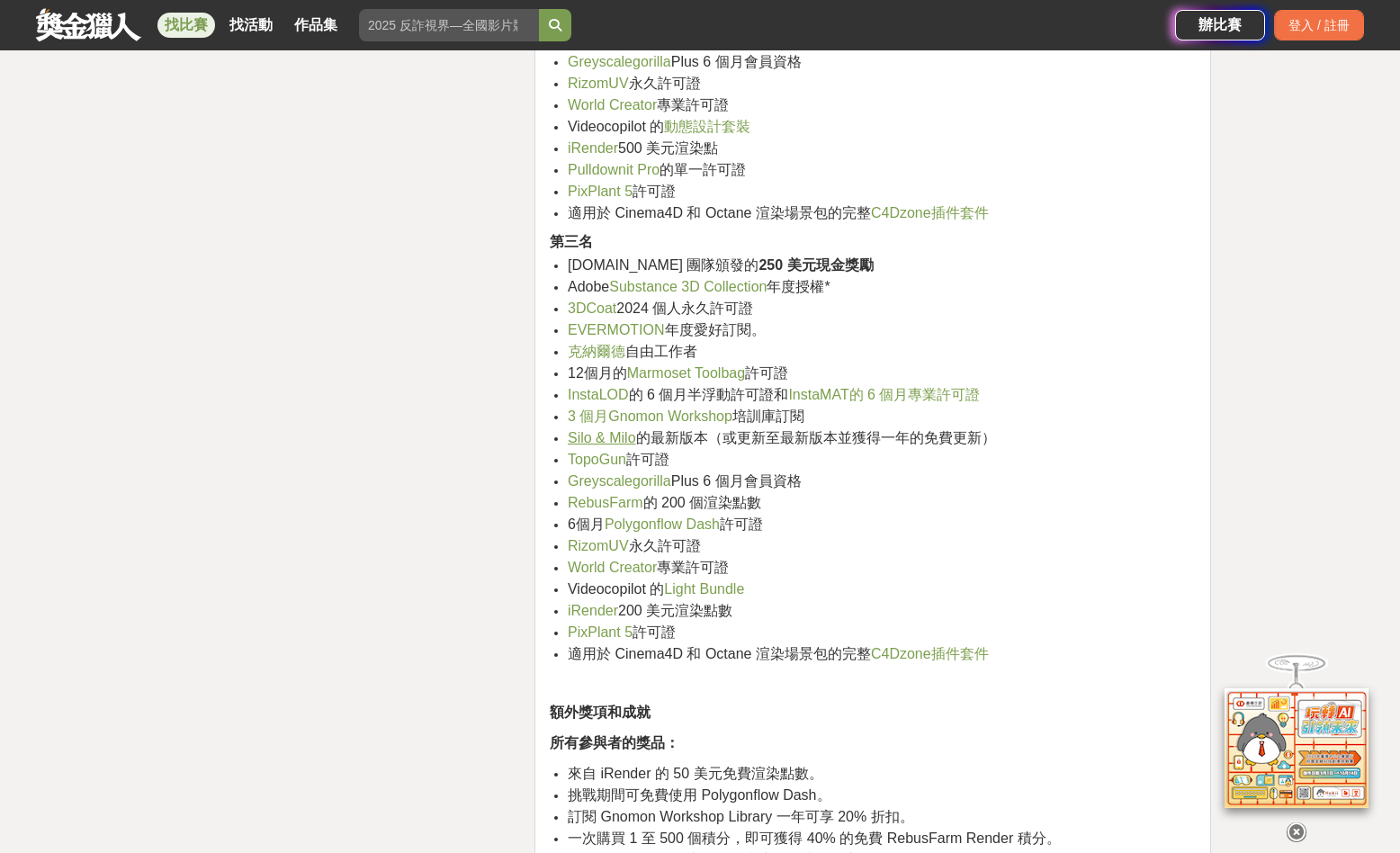
scroll to position [2843, 0]
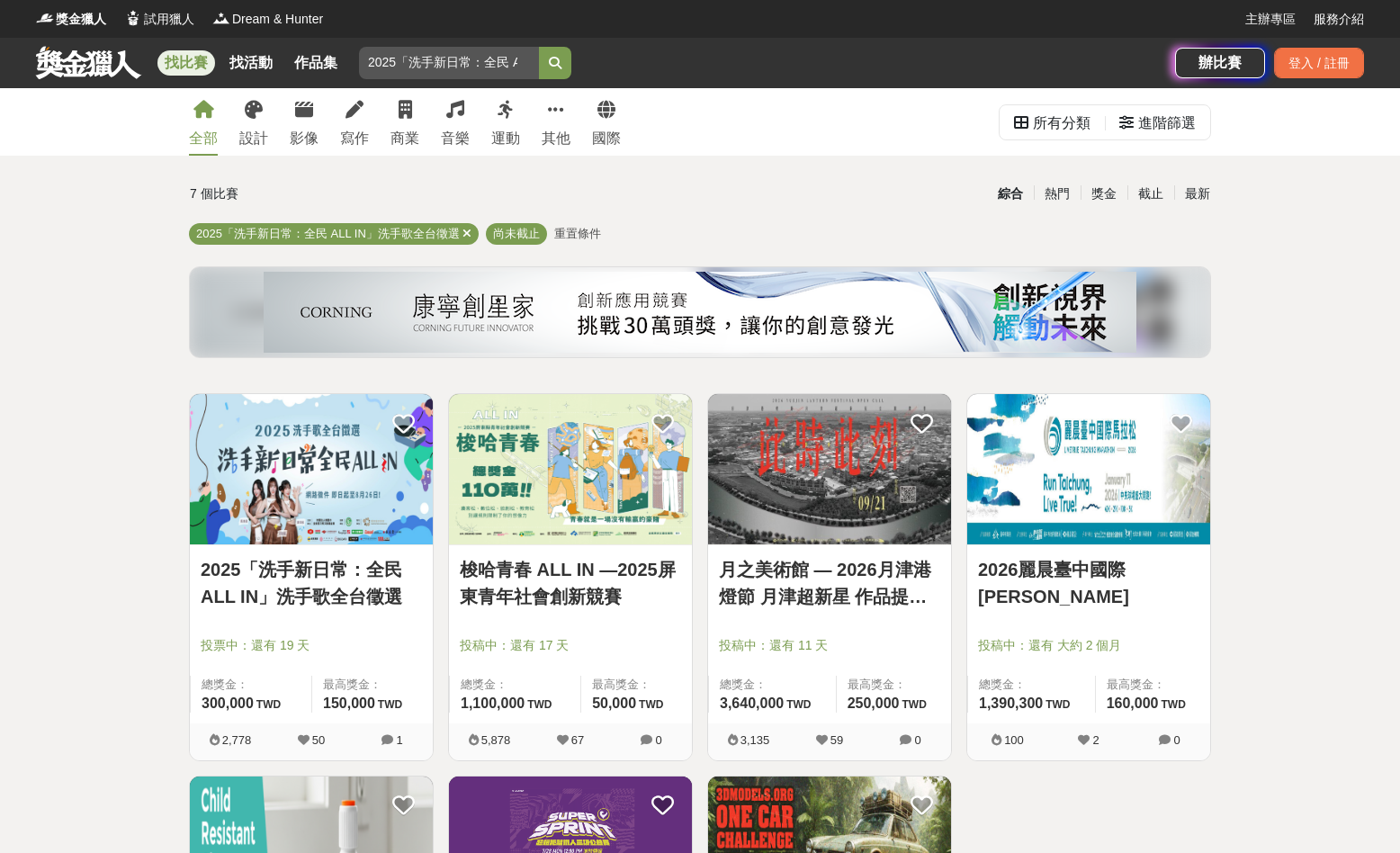
click at [90, 63] on link at bounding box center [88, 61] width 109 height 34
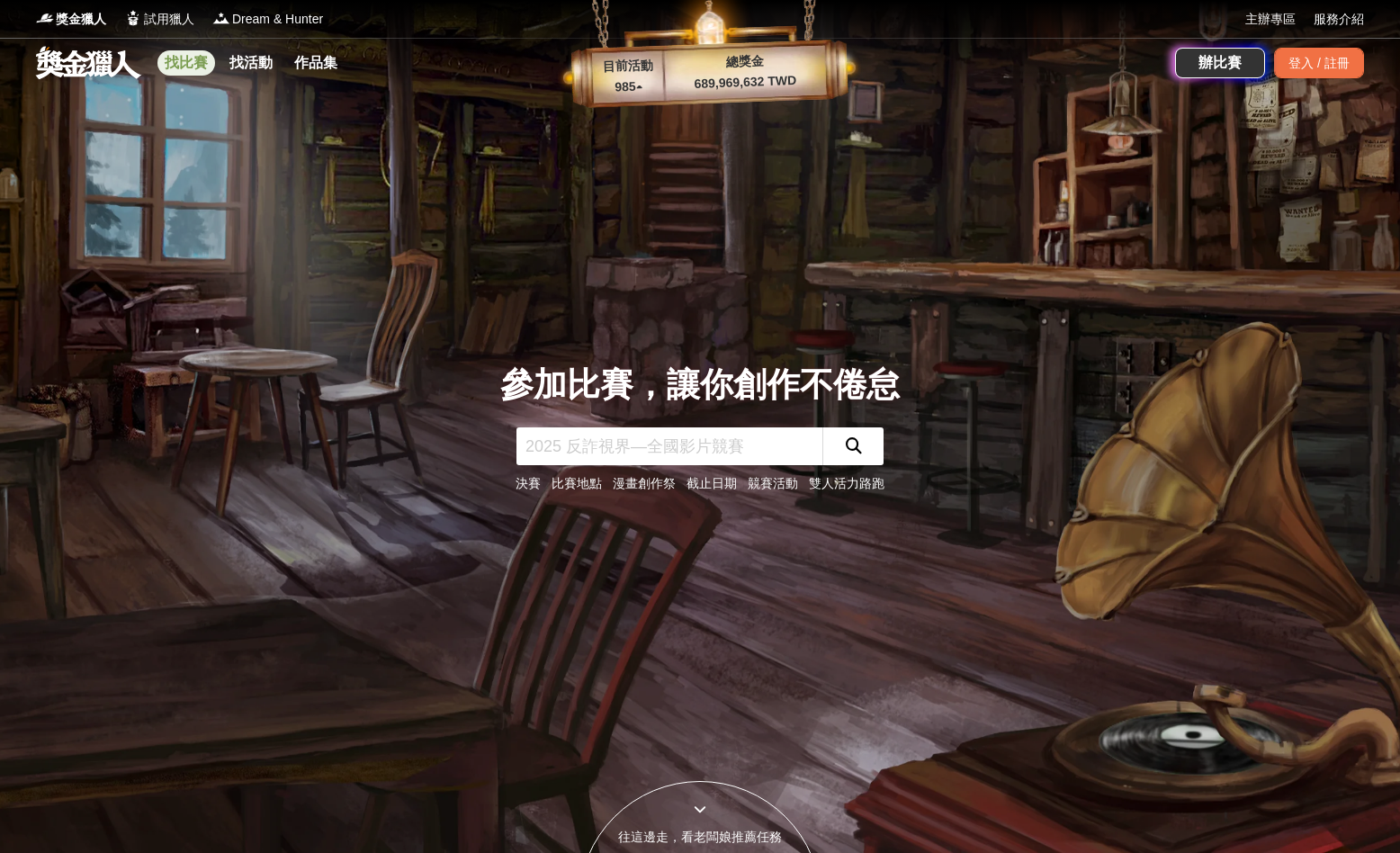
click at [205, 61] on link "找比賽" at bounding box center [186, 62] width 58 height 25
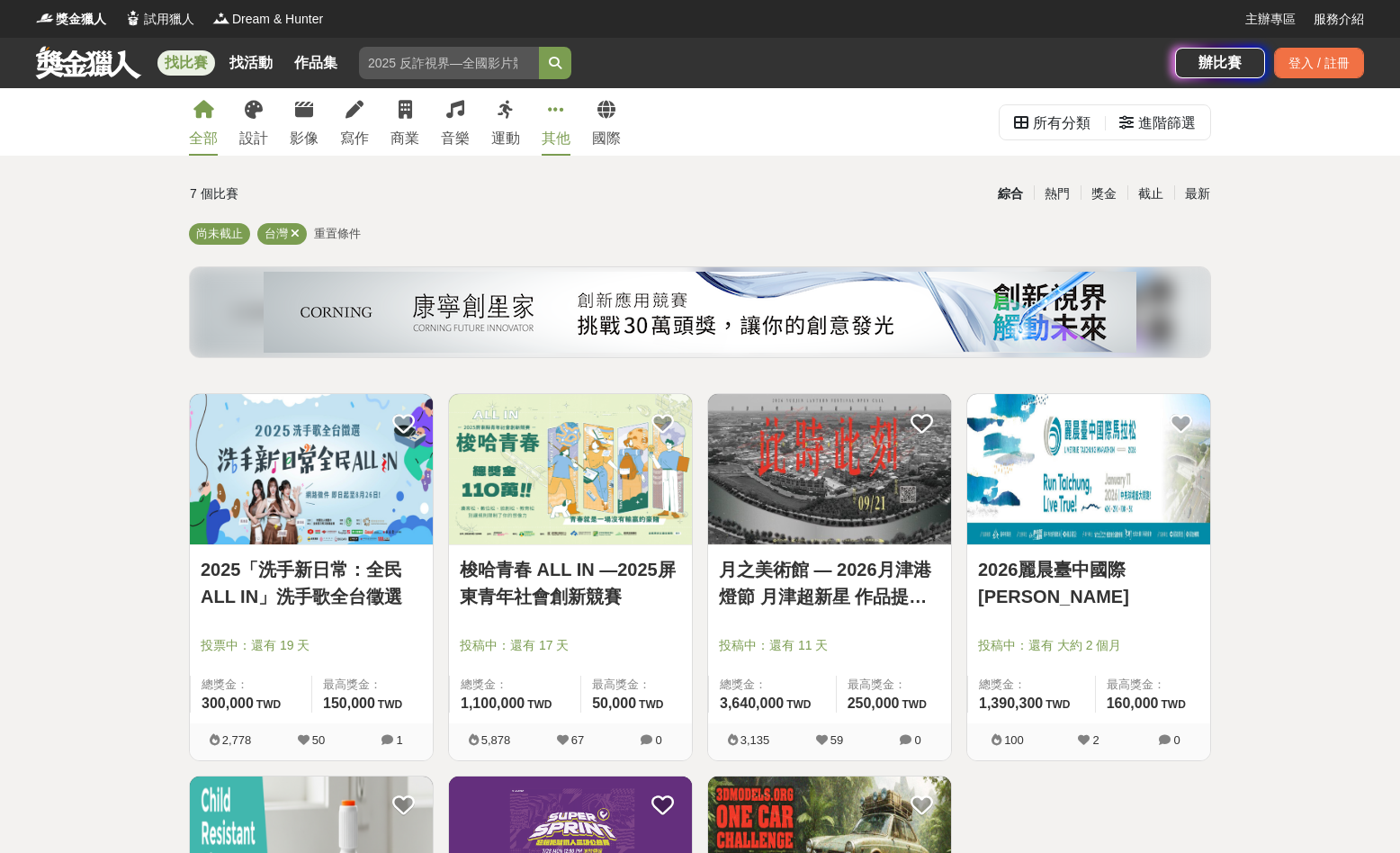
click at [556, 141] on div "其他" at bounding box center [556, 138] width 29 height 21
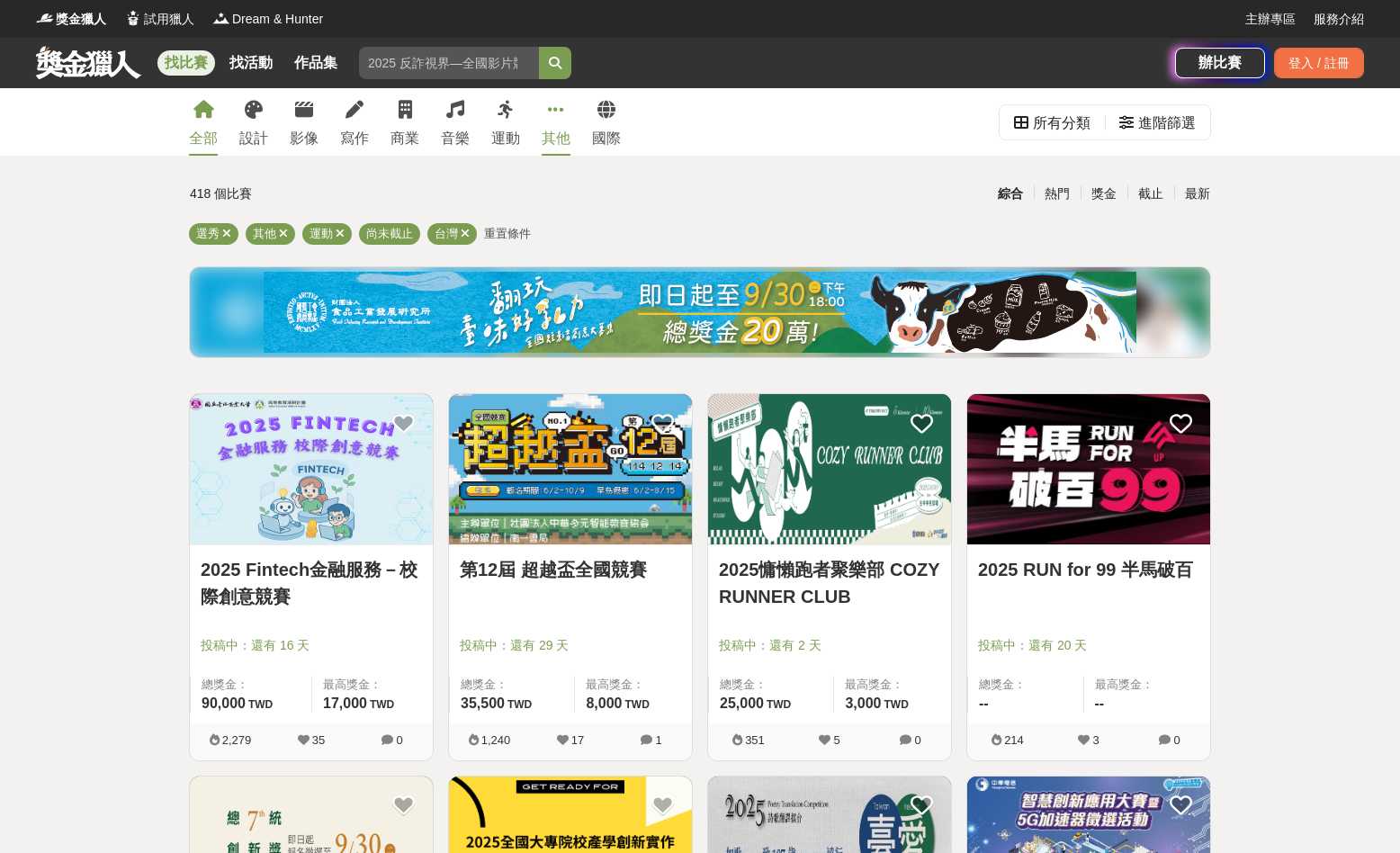
click at [203, 115] on icon at bounding box center [204, 109] width 20 height 18
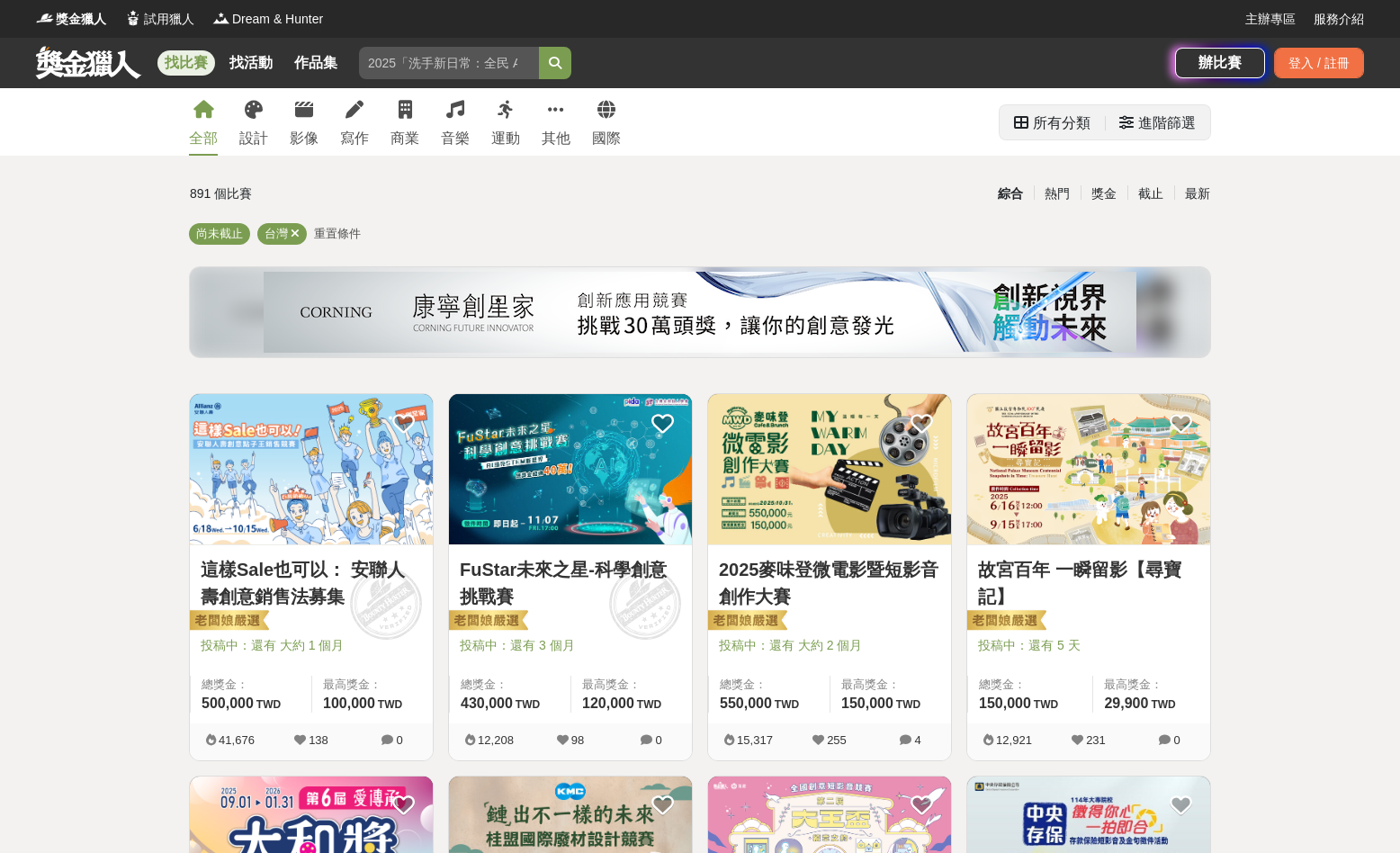
click at [1076, 130] on div "所有分類" at bounding box center [1062, 123] width 58 height 36
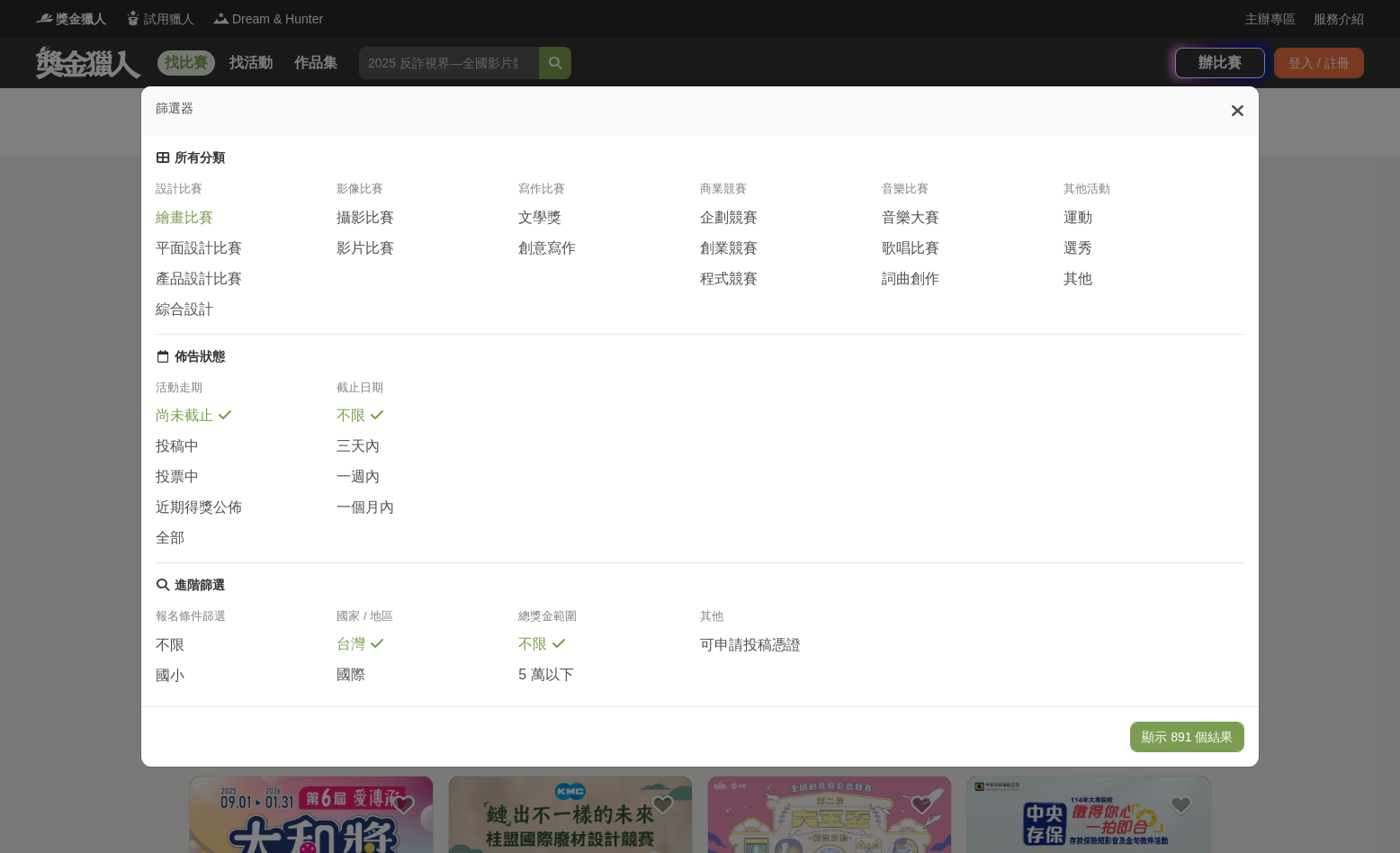
click at [186, 220] on span "繪畫比賽" at bounding box center [184, 218] width 58 height 19
click at [1188, 738] on button "顯示 126 個結果" at bounding box center [1187, 737] width 115 height 31
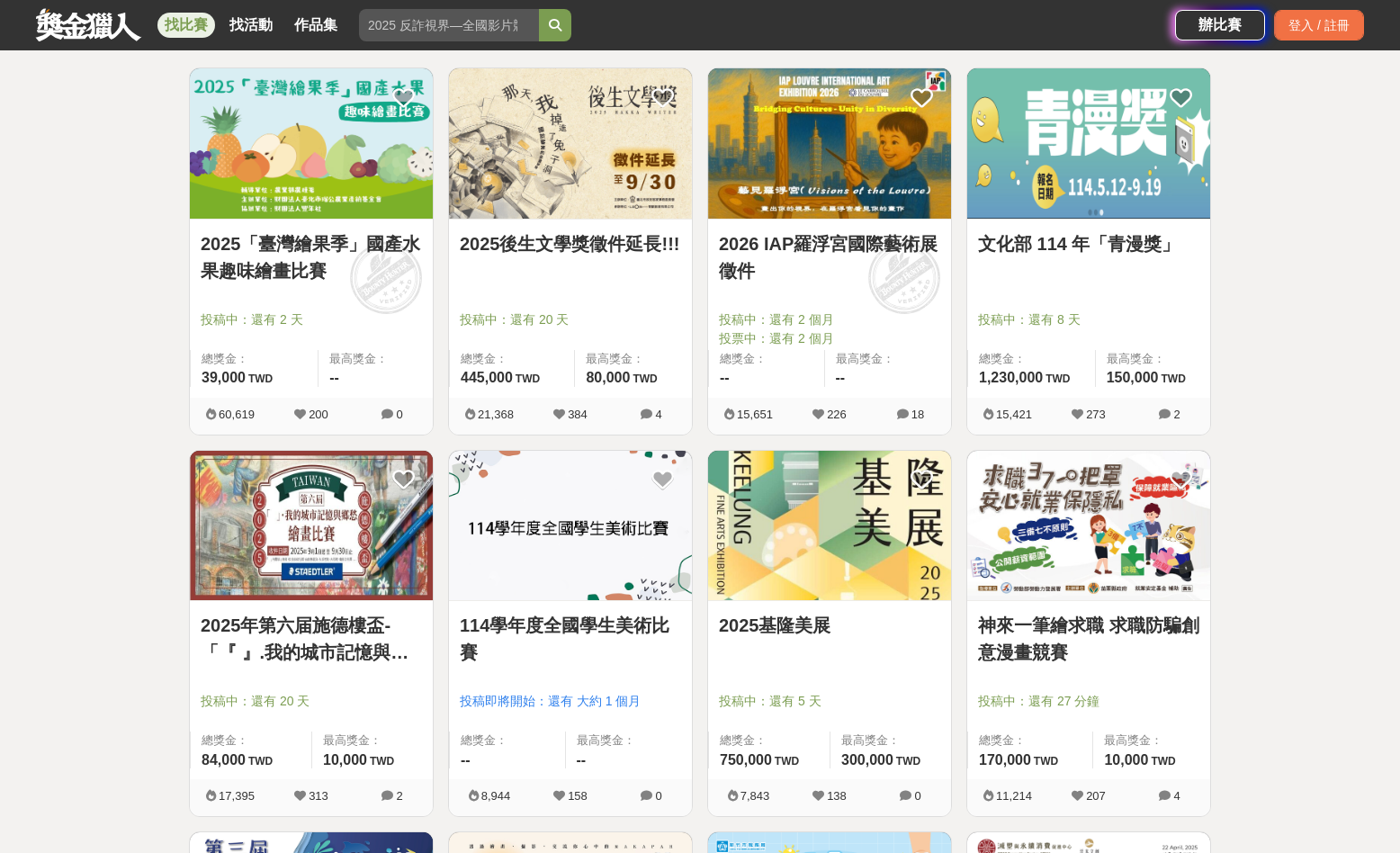
scroll to position [327, 0]
click at [884, 570] on img at bounding box center [829, 524] width 243 height 150
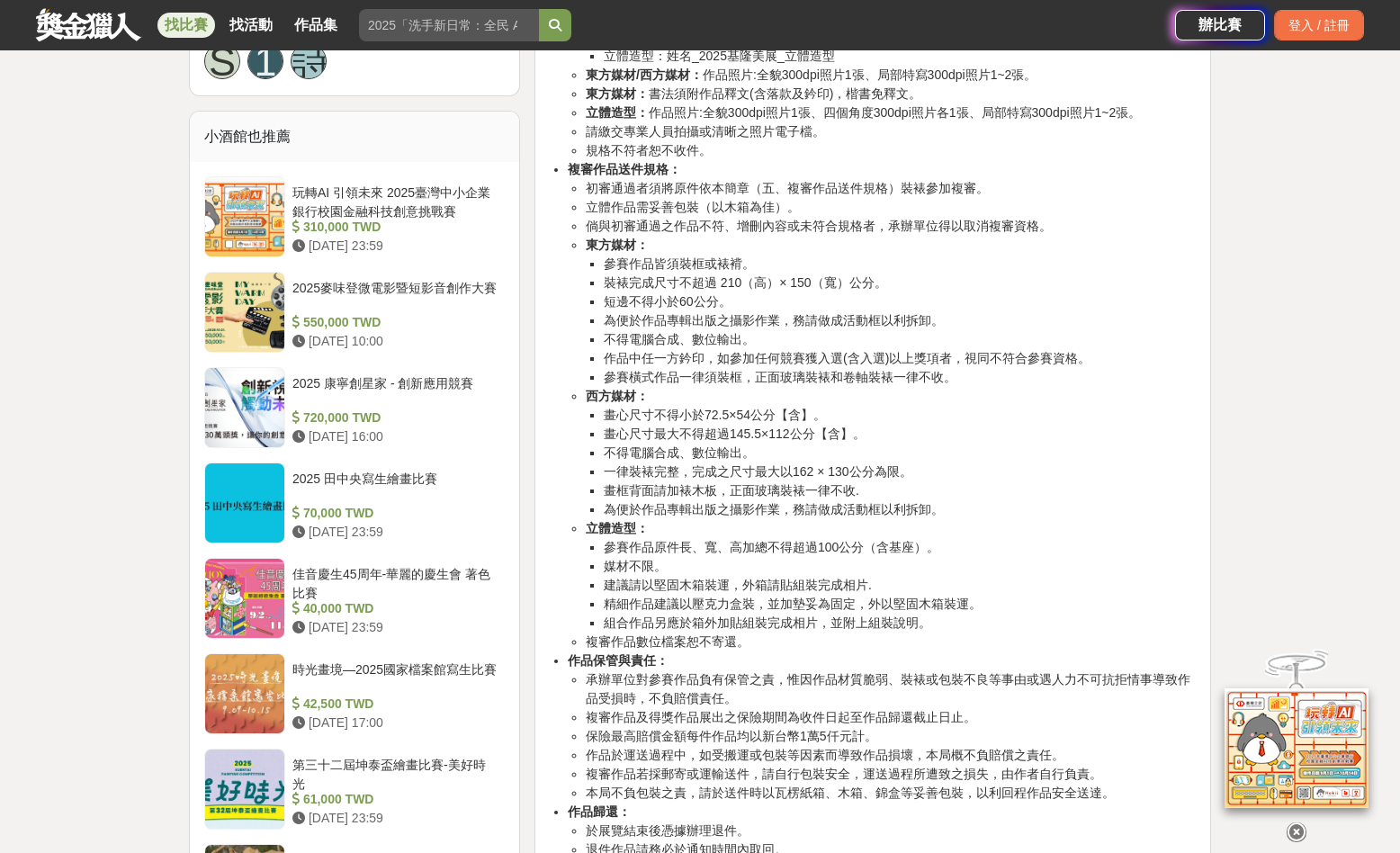
scroll to position [1471, 0]
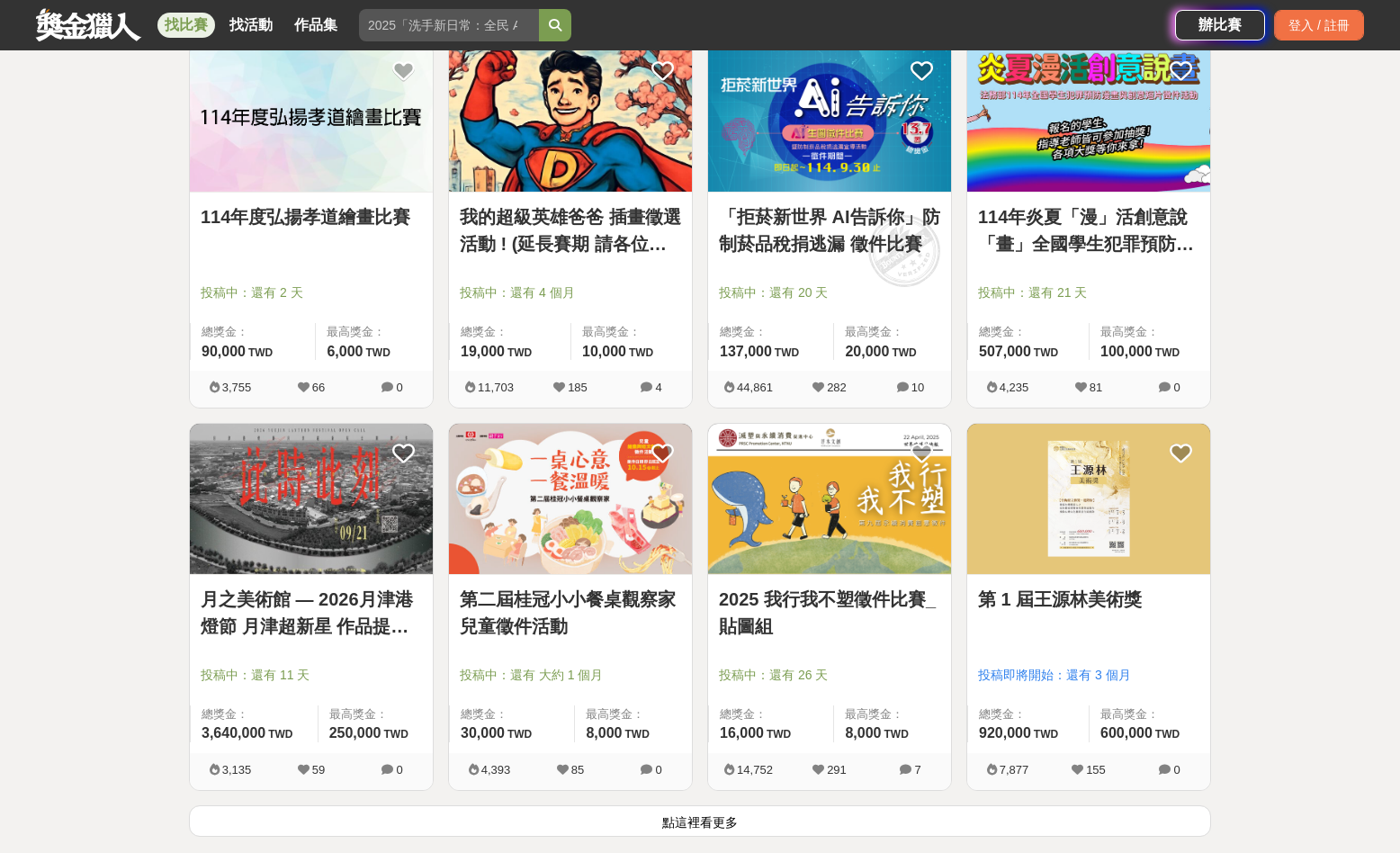
scroll to position [1933, 0]
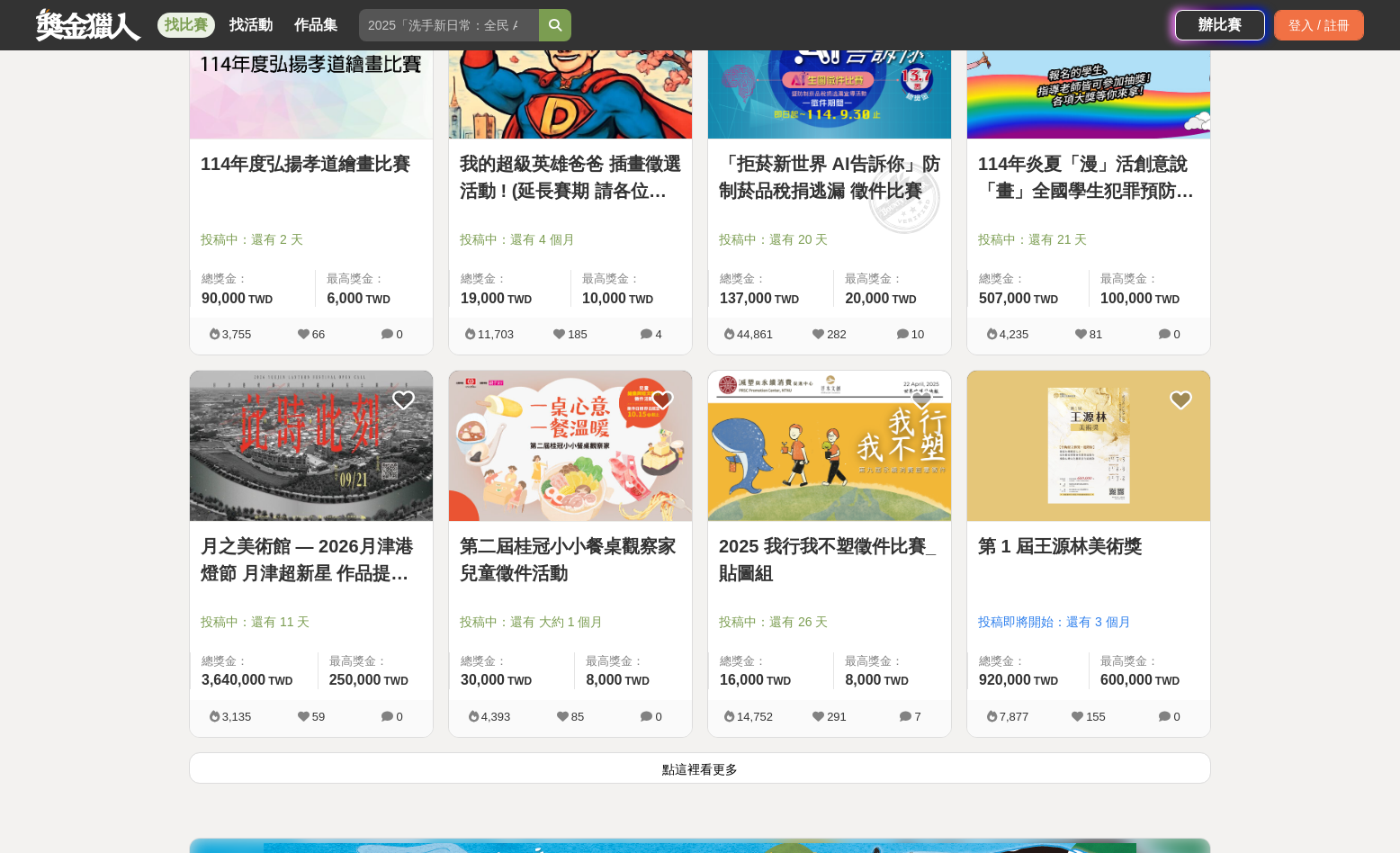
click at [1112, 548] on link "第 1 屆王源林美術獎" at bounding box center [1089, 546] width 222 height 27
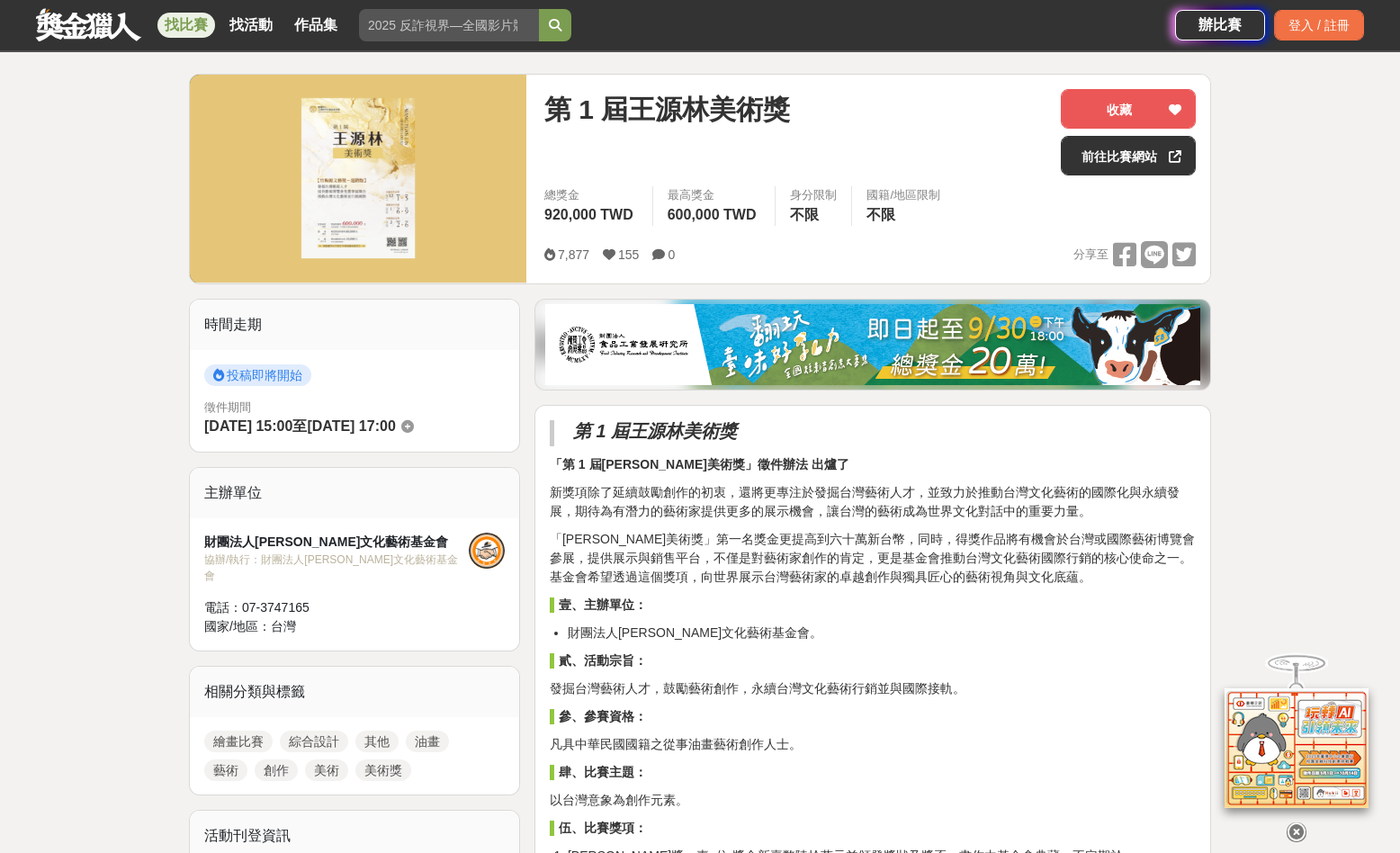
scroll to position [200, 0]
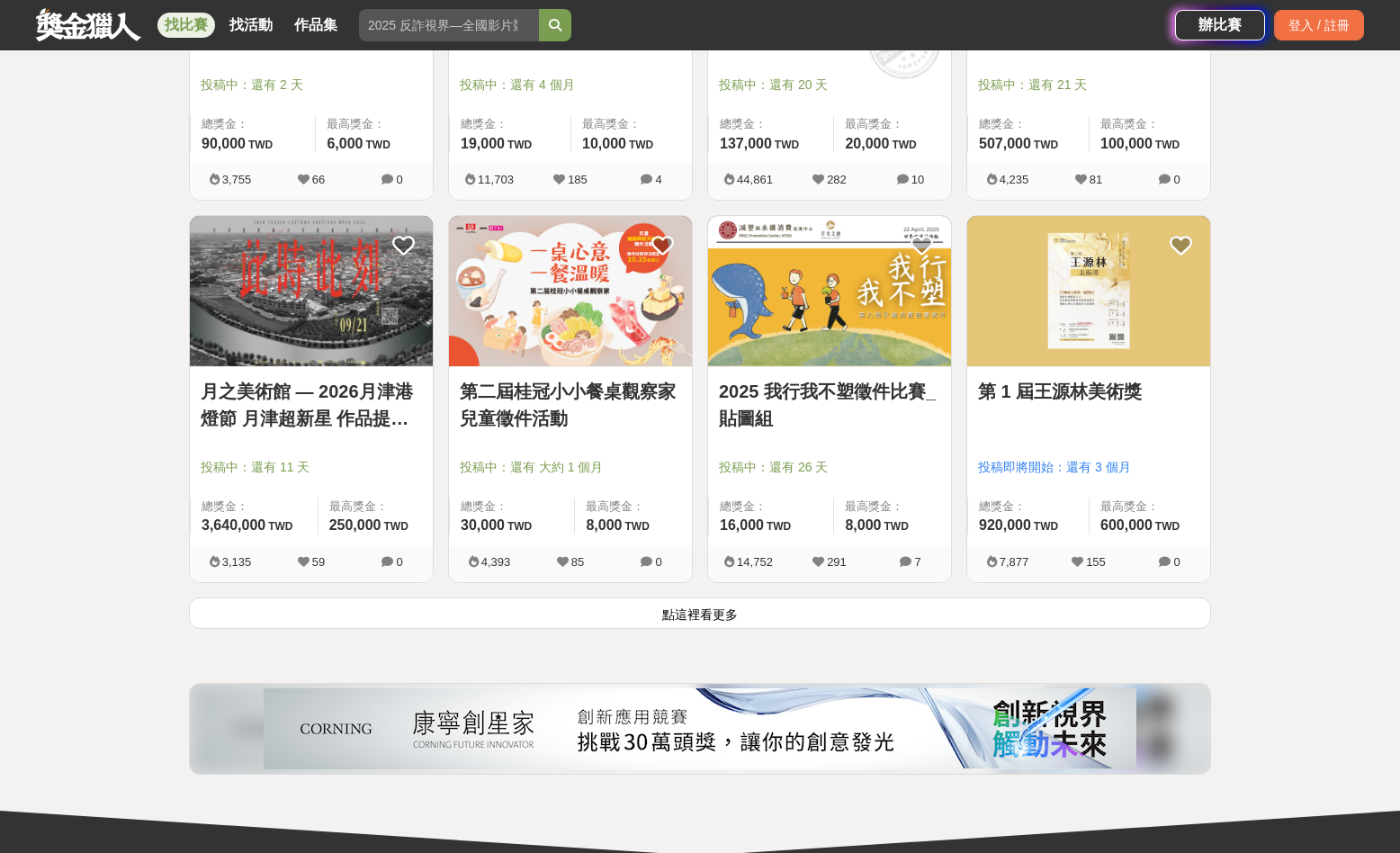
scroll to position [2083, 0]
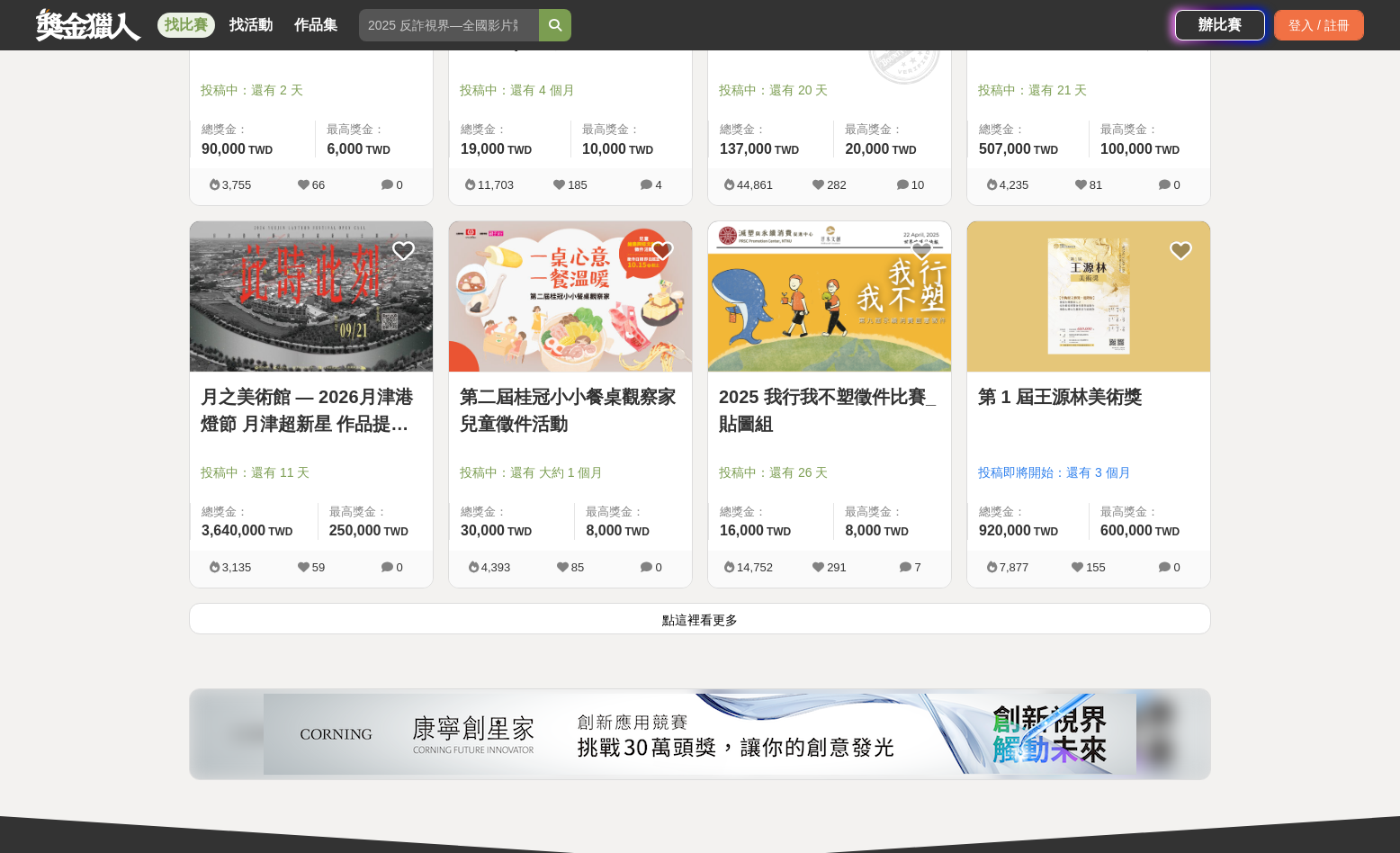
click at [704, 630] on button "點這裡看更多" at bounding box center [700, 618] width 1023 height 32
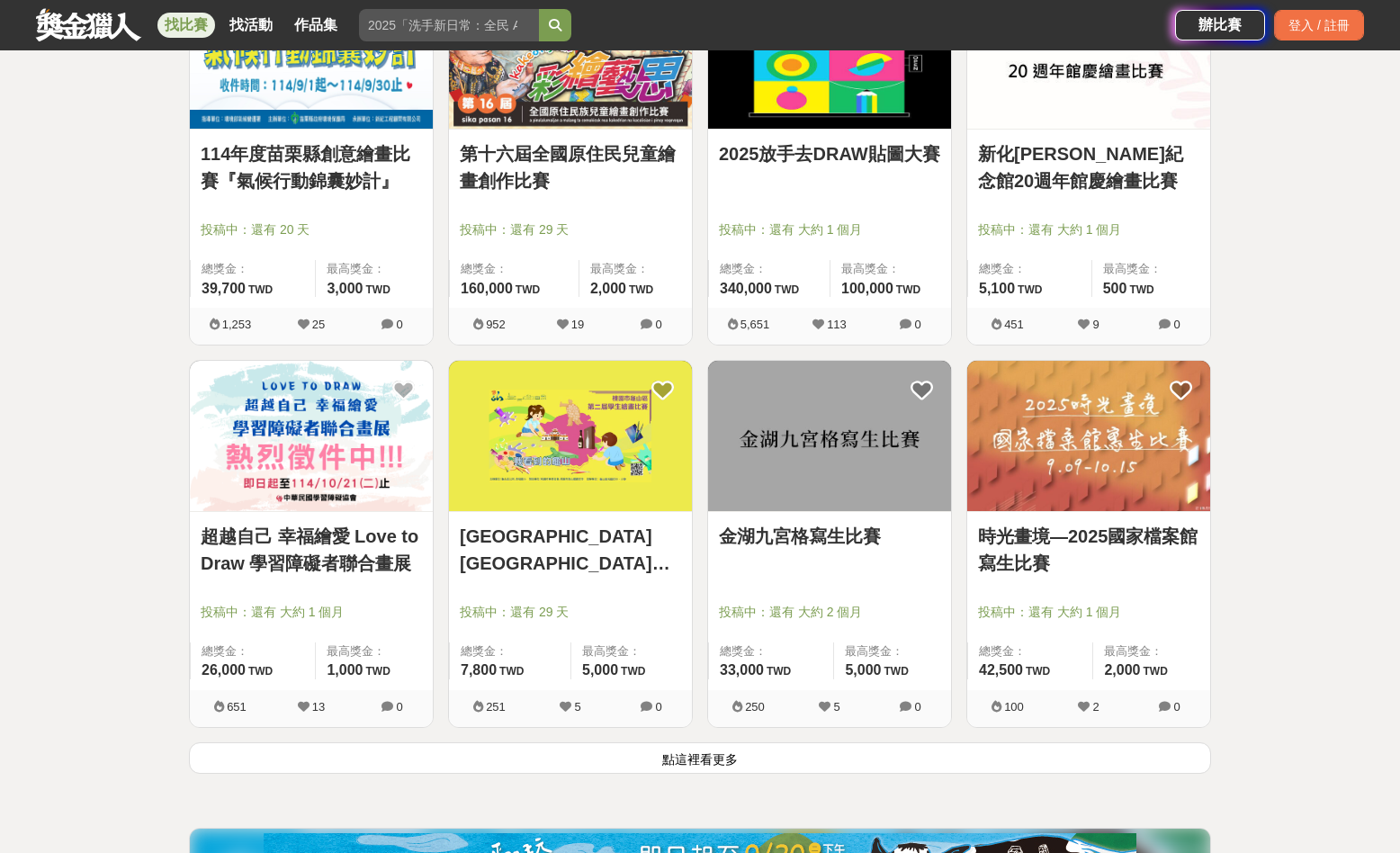
scroll to position [4238, 0]
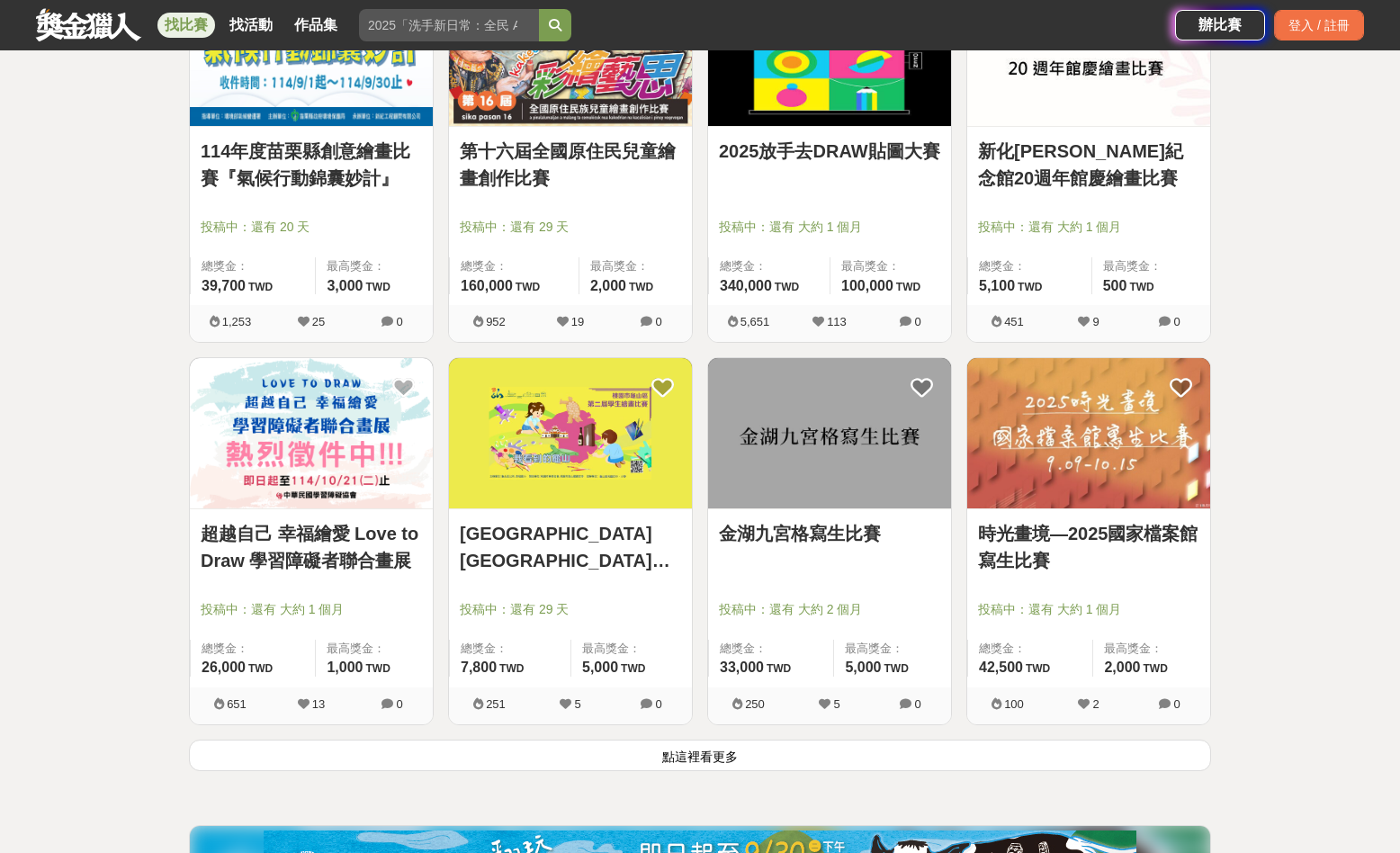
click at [775, 759] on button "點這裡看更多" at bounding box center [700, 755] width 1023 height 32
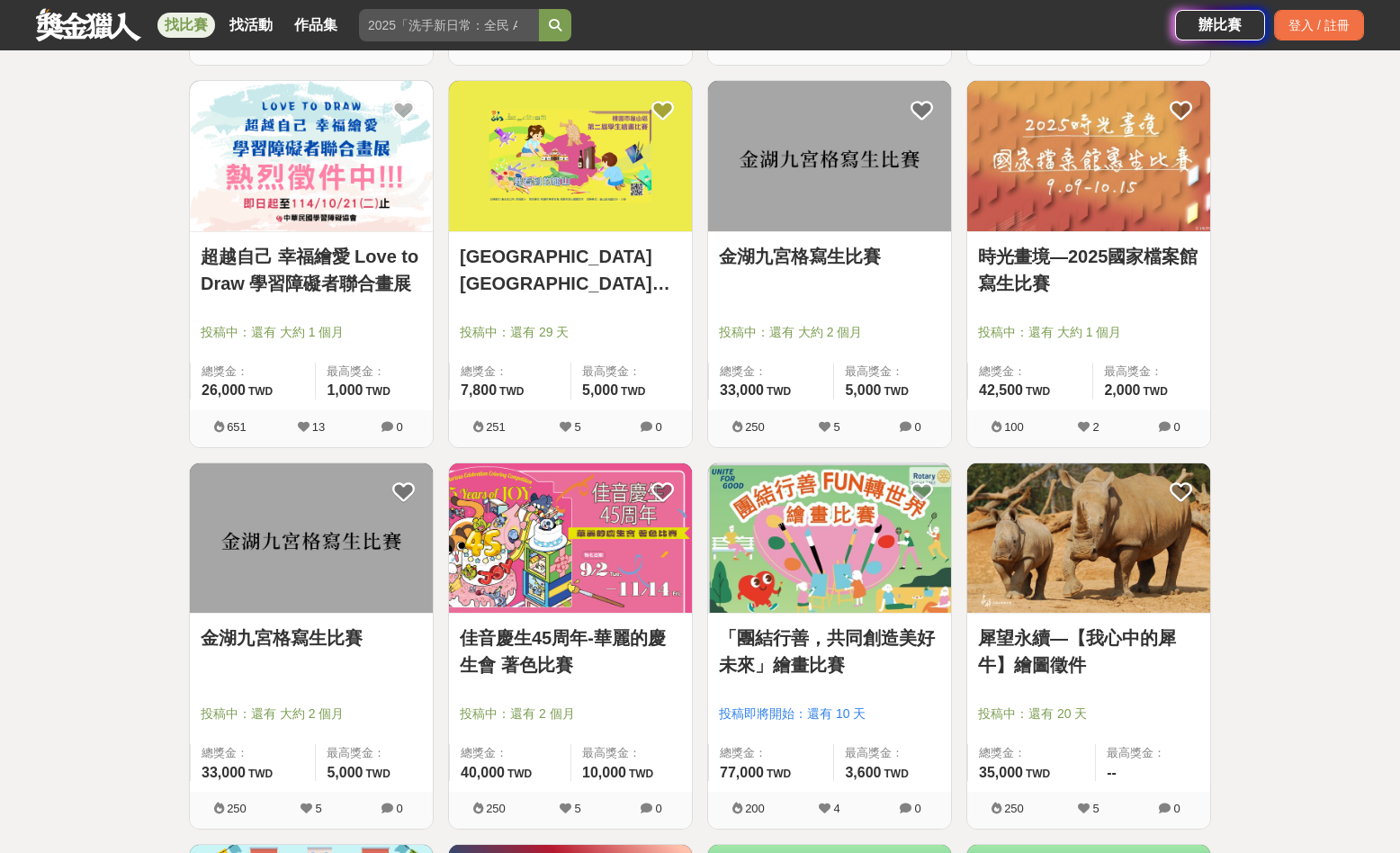
scroll to position [4517, 0]
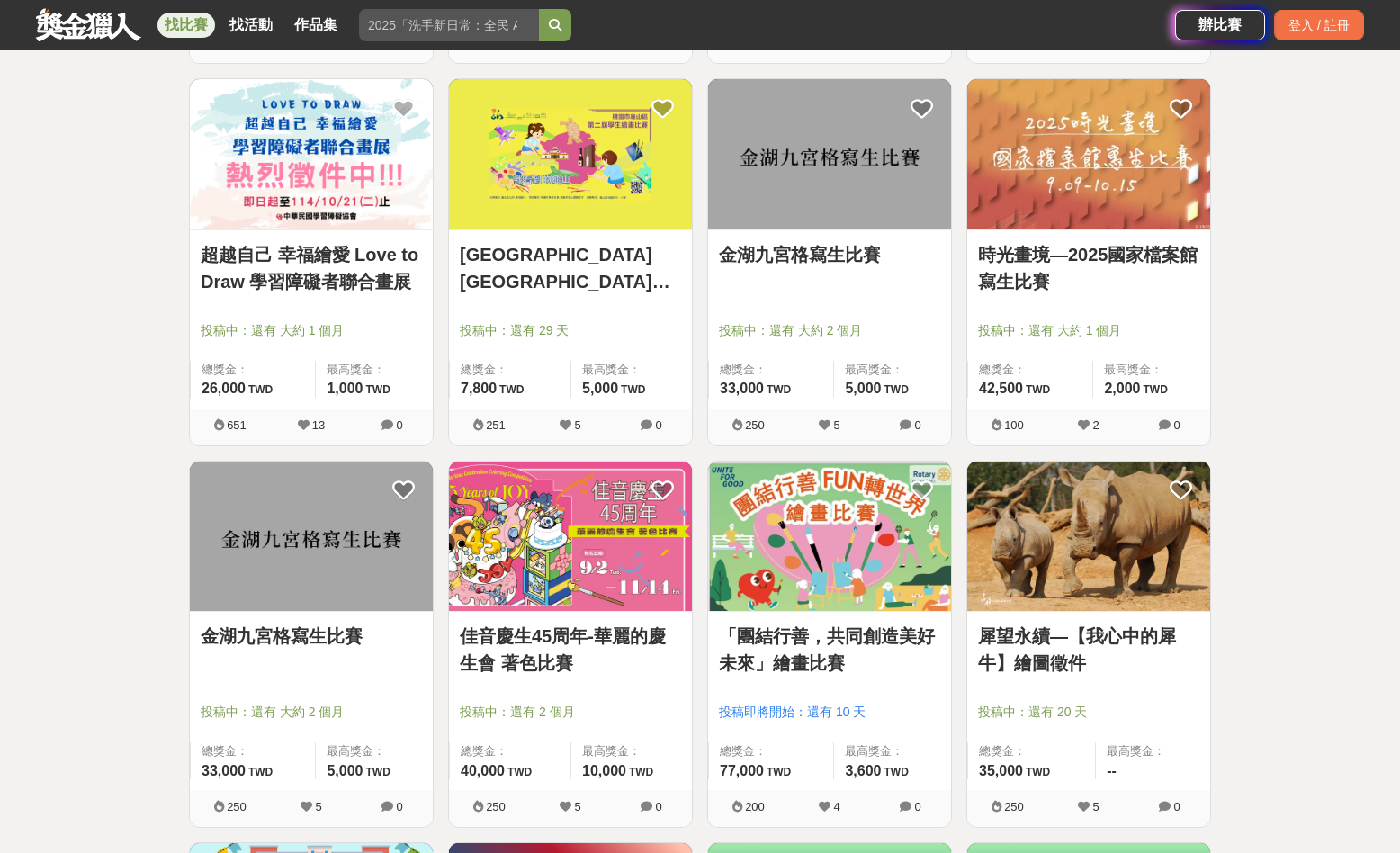
click at [1111, 630] on link "犀望永續—【我心中的犀牛】繪圖徵件" at bounding box center [1089, 650] width 222 height 54
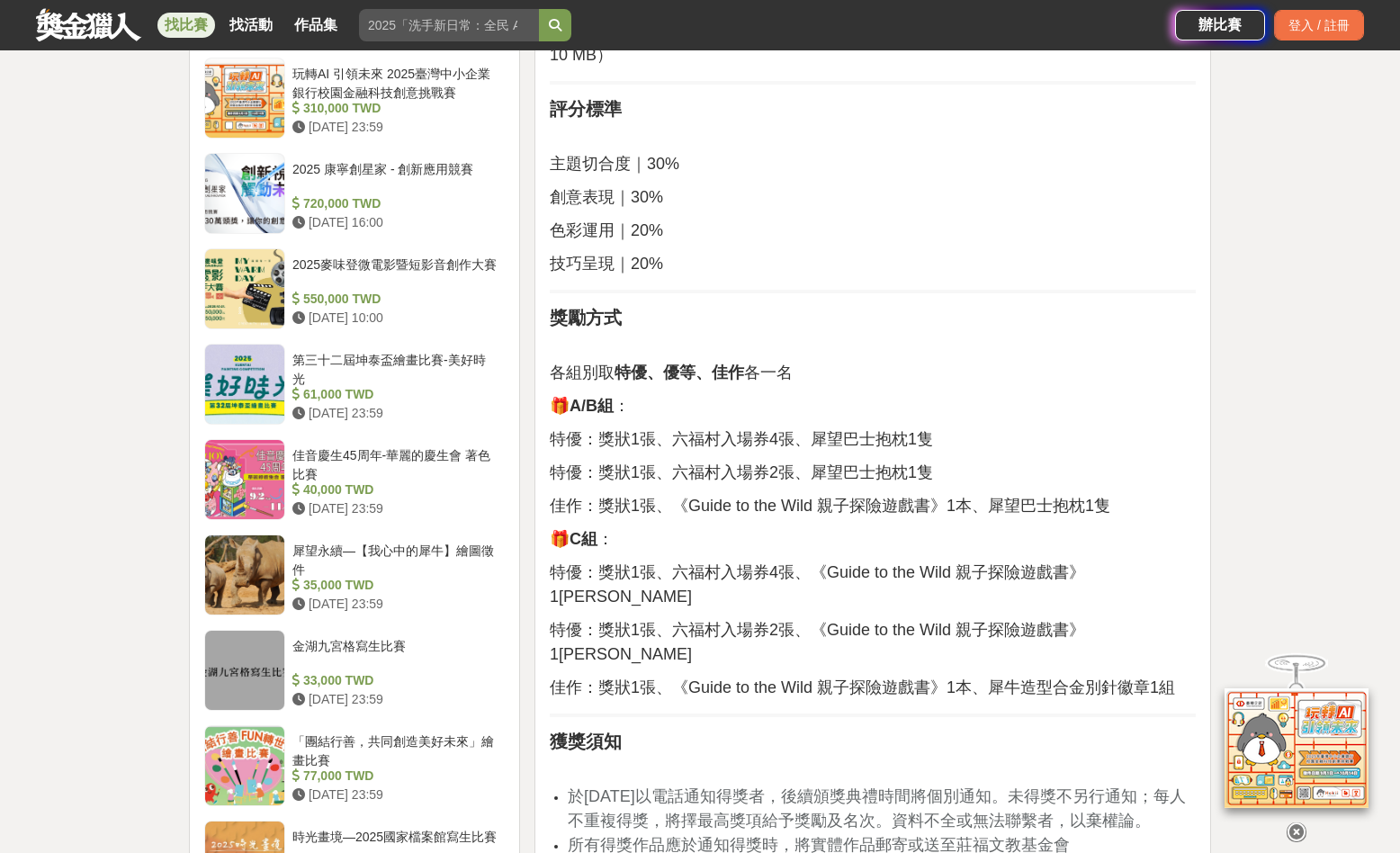
scroll to position [1456, 0]
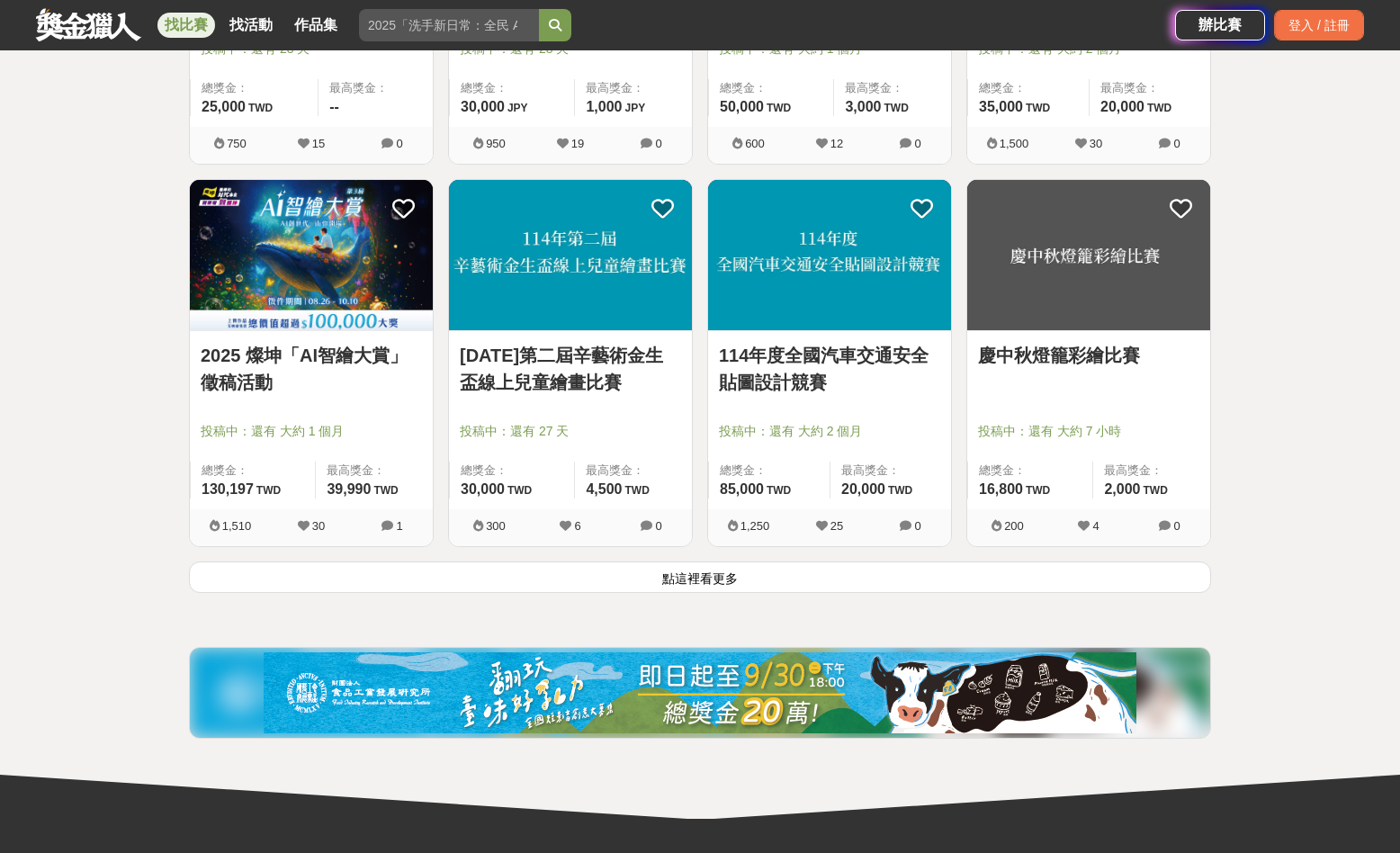
scroll to position [6712, 0]
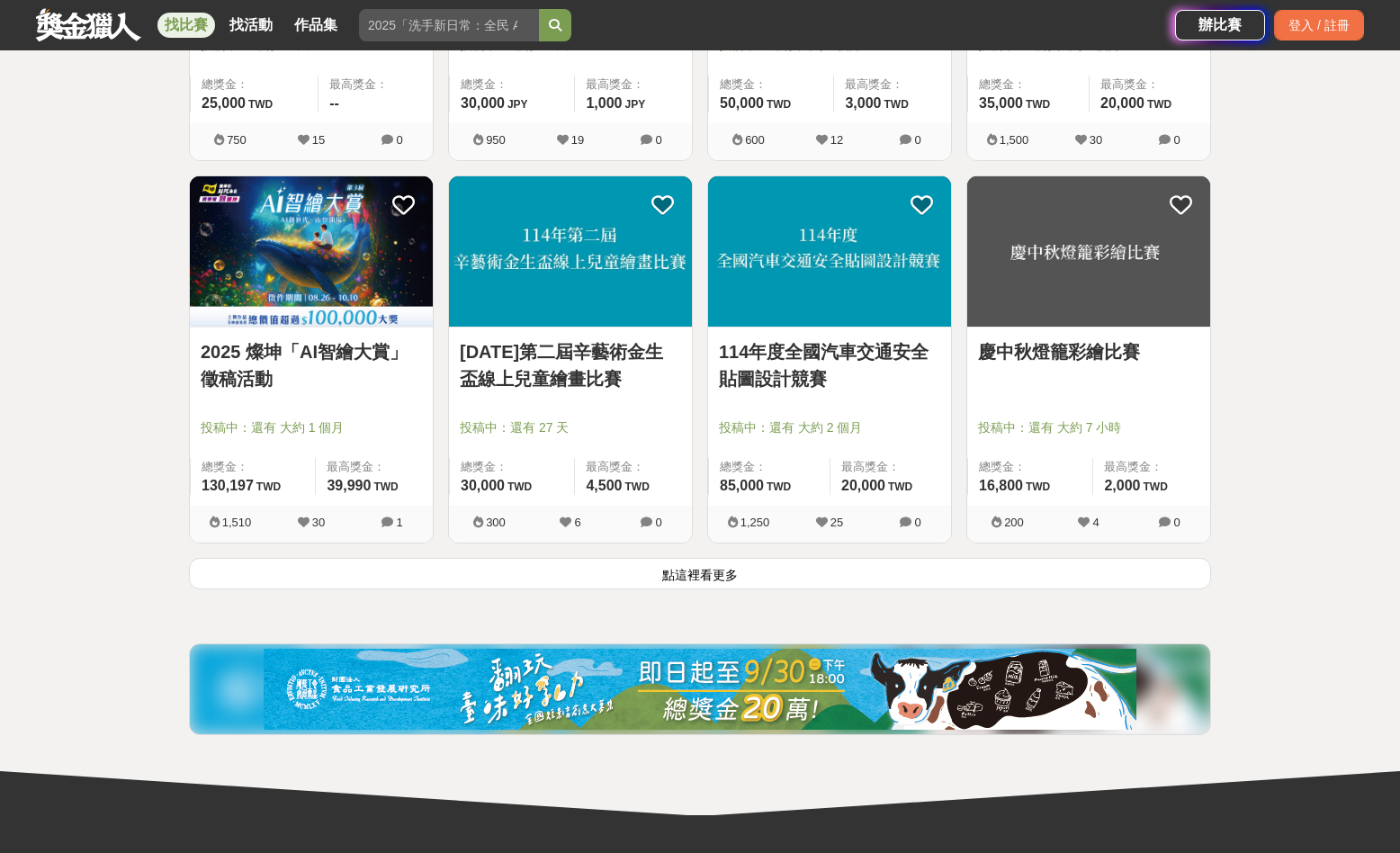
click at [731, 582] on button "點這裡看更多" at bounding box center [700, 574] width 1023 height 32
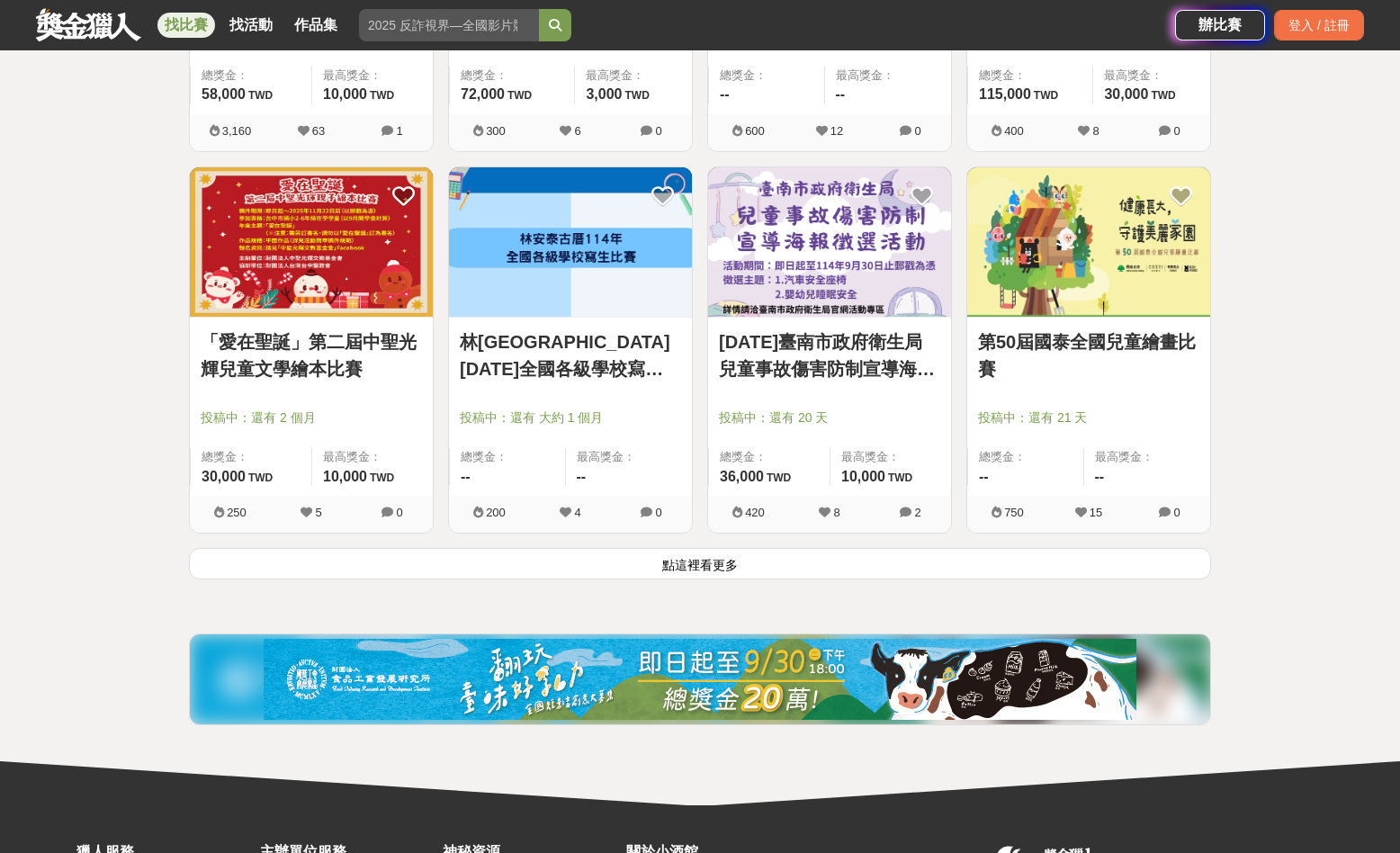
scroll to position [9017, 0]
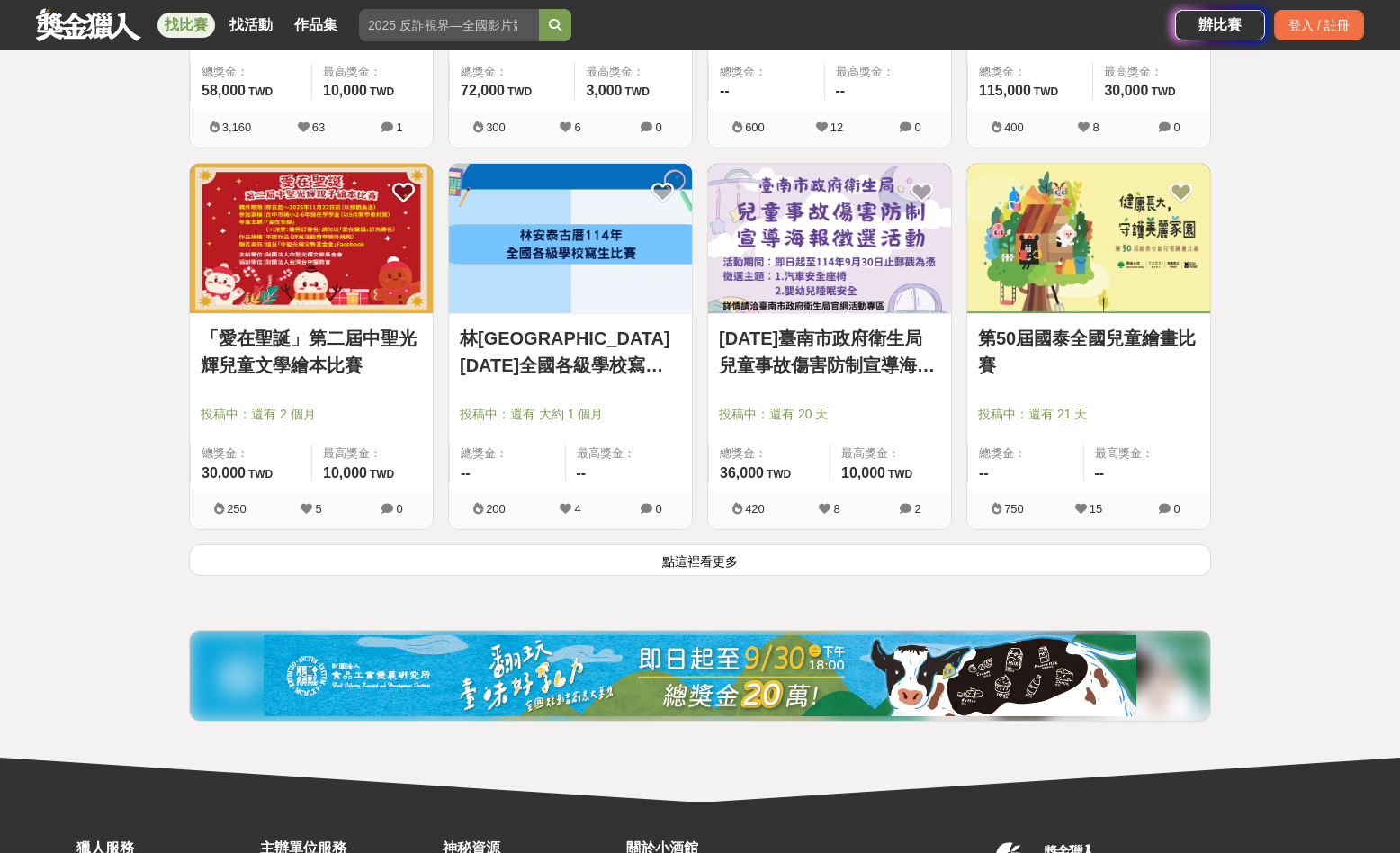
click at [712, 568] on button "點這裡看更多" at bounding box center [700, 561] width 1023 height 32
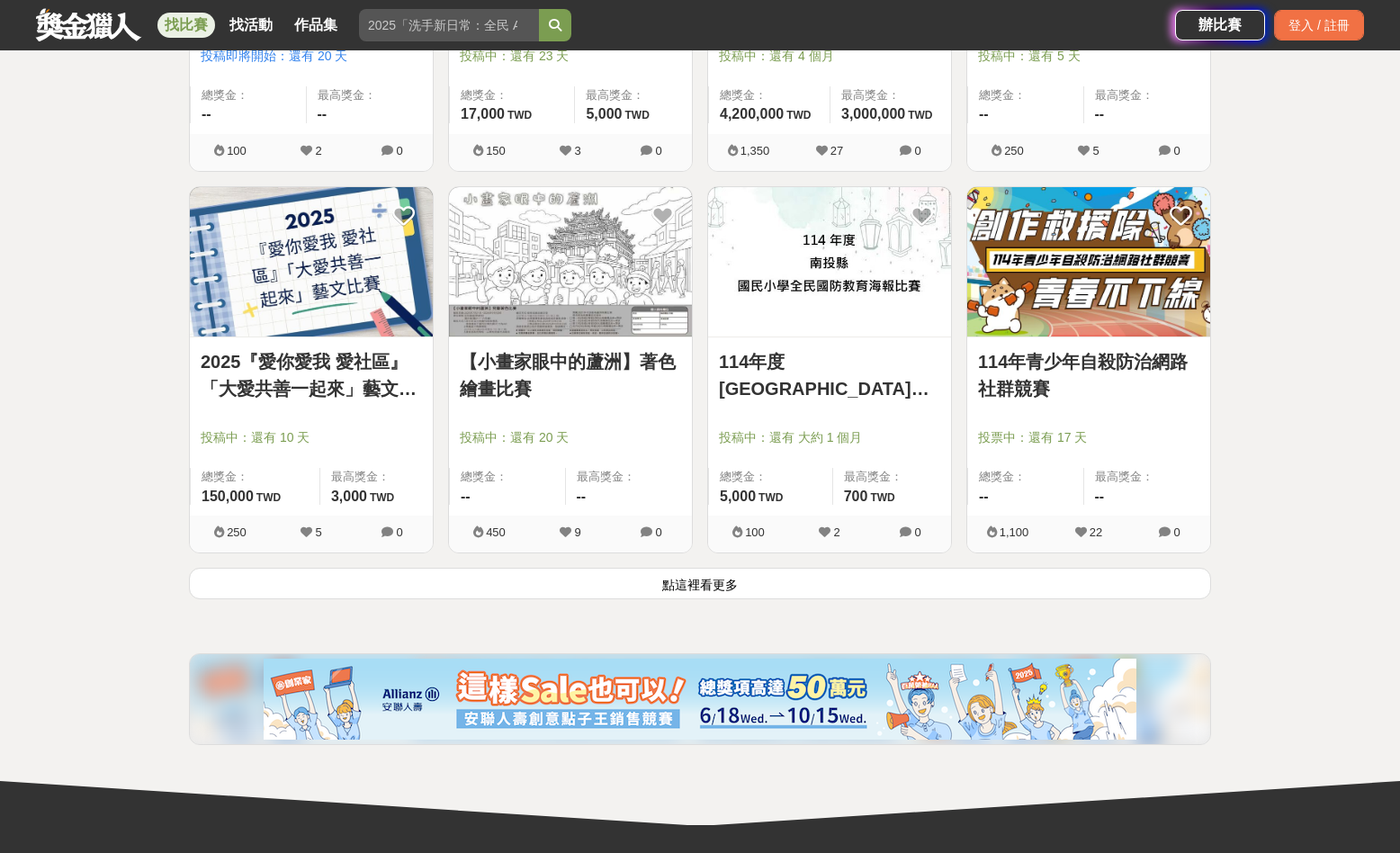
scroll to position [11287, 0]
click at [834, 586] on button "點這裡看更多" at bounding box center [700, 583] width 1023 height 32
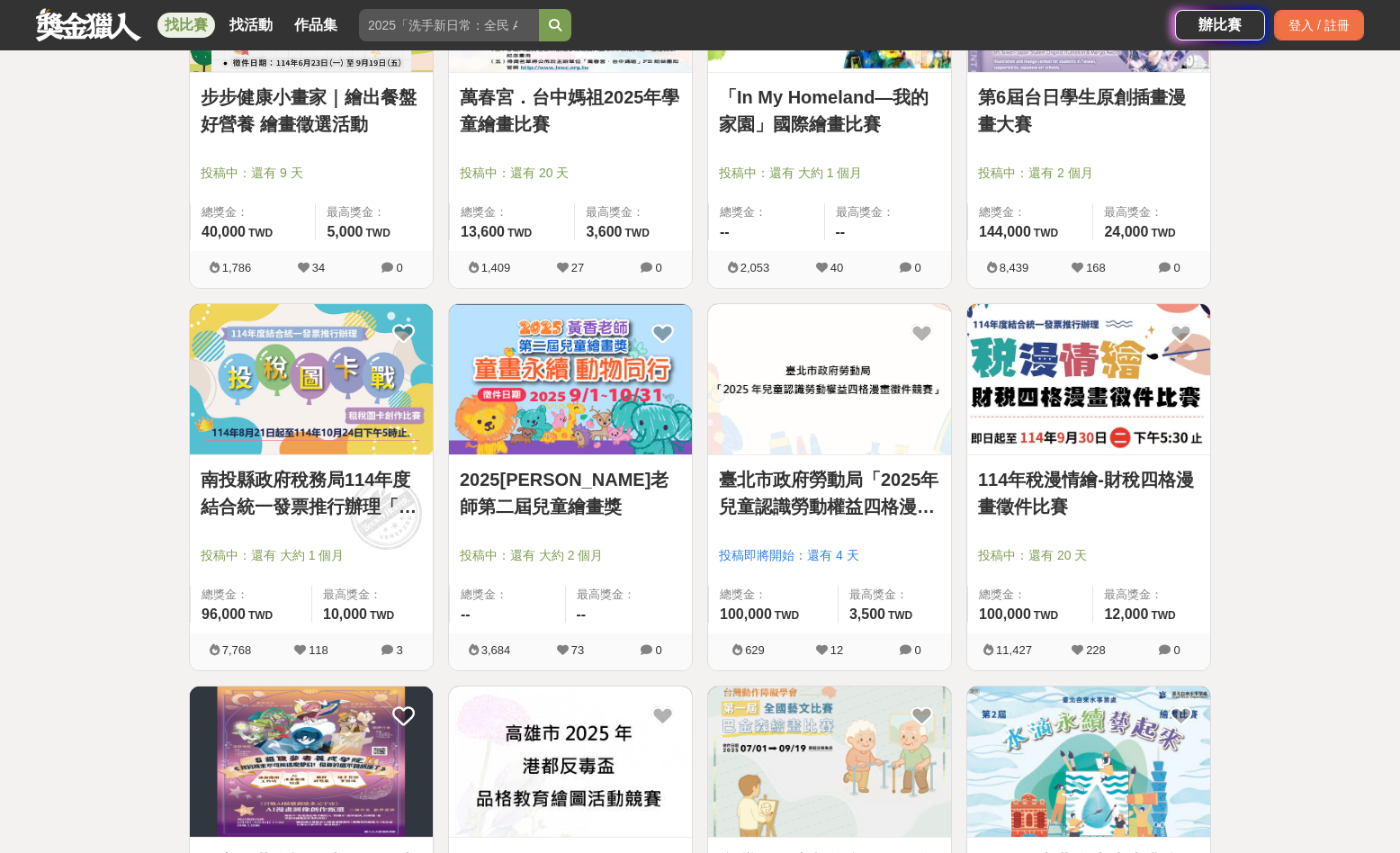
scroll to position [2757, 0]
